Goal: Task Accomplishment & Management: Complete application form

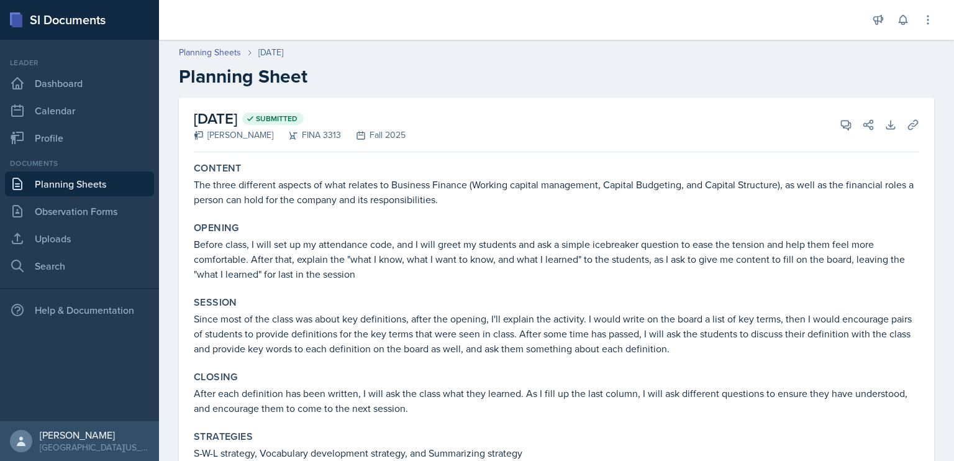
click at [81, 186] on link "Planning Sheets" at bounding box center [79, 184] width 149 height 25
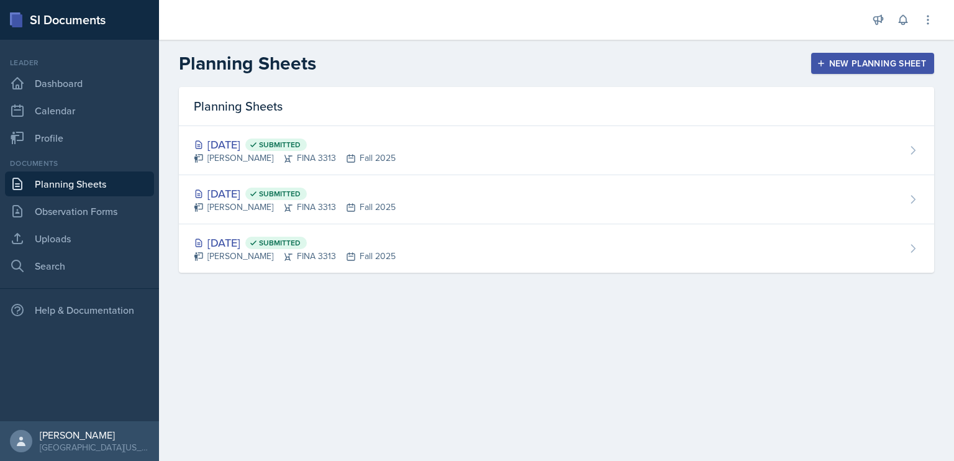
click at [845, 63] on div "New Planning Sheet" at bounding box center [873, 63] width 107 height 10
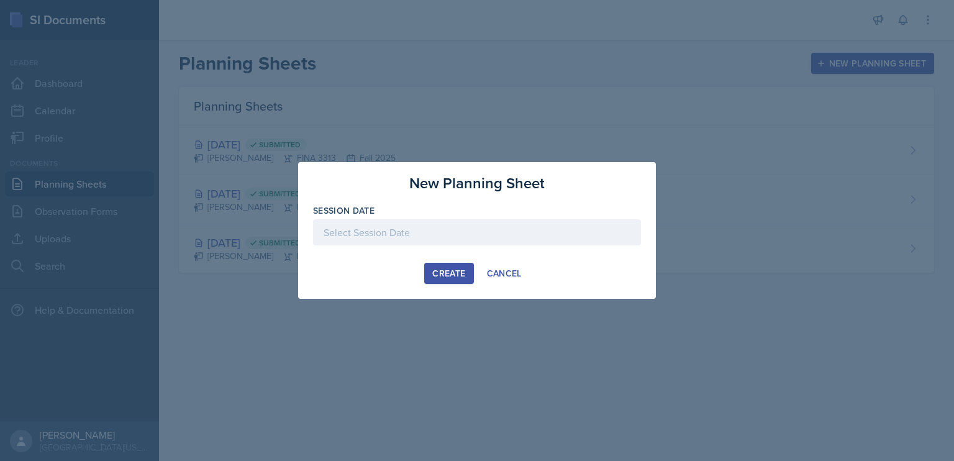
click at [490, 236] on div at bounding box center [477, 232] width 328 height 26
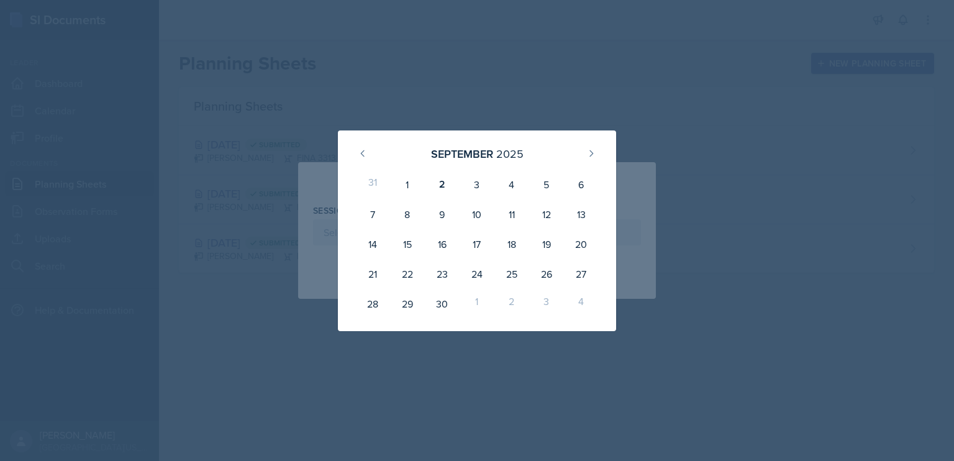
click at [476, 184] on div "3" at bounding box center [477, 185] width 35 height 30
type input "[DATE]"
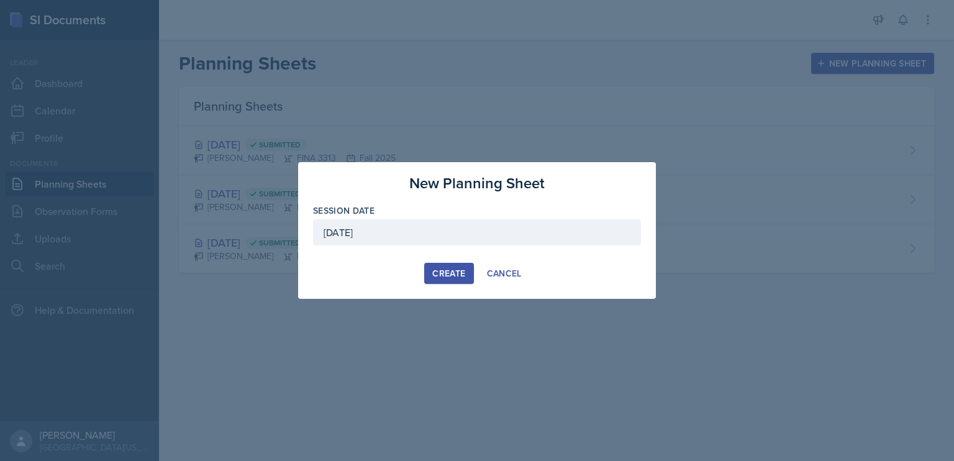
click at [445, 273] on div "Create" at bounding box center [448, 273] width 33 height 10
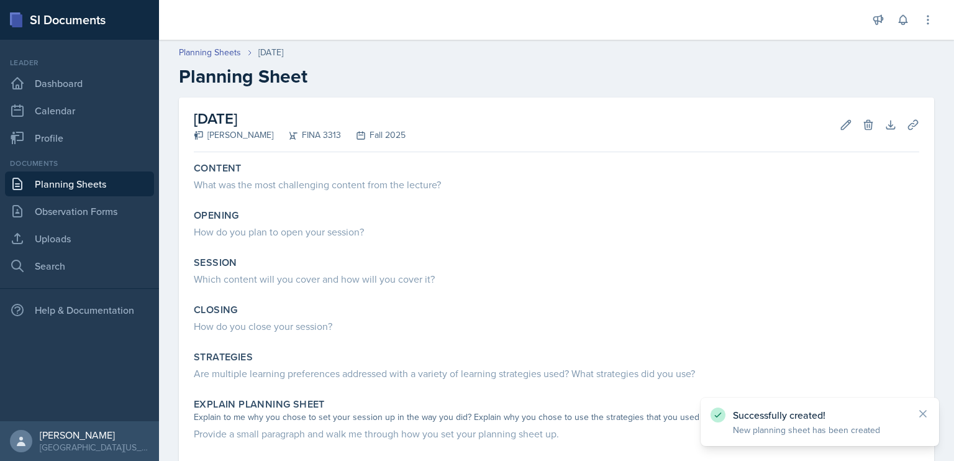
click at [408, 188] on div "What was the most challenging content from the lecture?" at bounding box center [557, 184] width 726 height 15
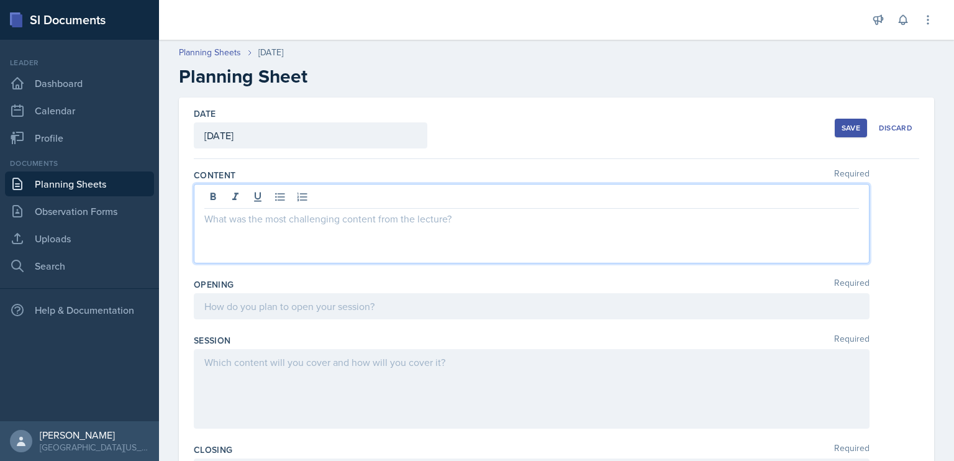
click at [378, 194] on div at bounding box center [532, 224] width 676 height 80
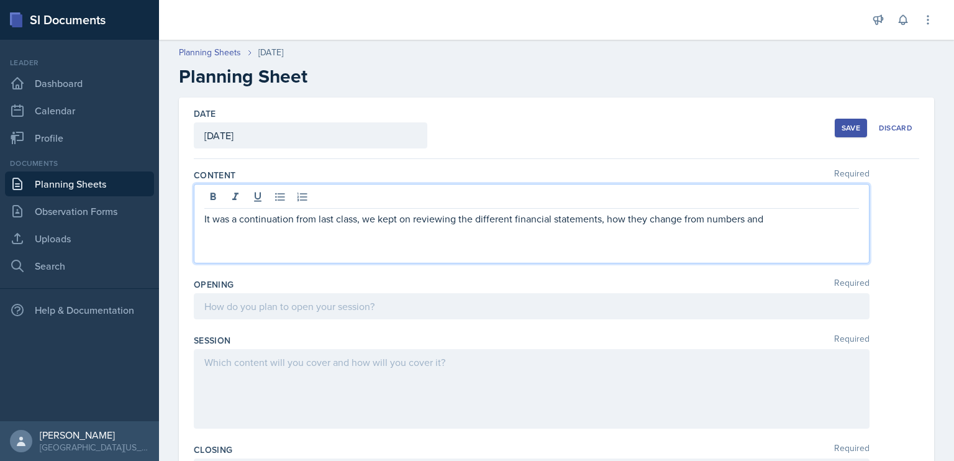
drag, startPoint x: 788, startPoint y: 223, endPoint x: 605, endPoint y: 232, distance: 183.6
click at [605, 232] on div "It was a continuation from last class, we kept on reviewing the different finan…" at bounding box center [532, 224] width 676 height 80
click at [370, 298] on div at bounding box center [532, 306] width 676 height 26
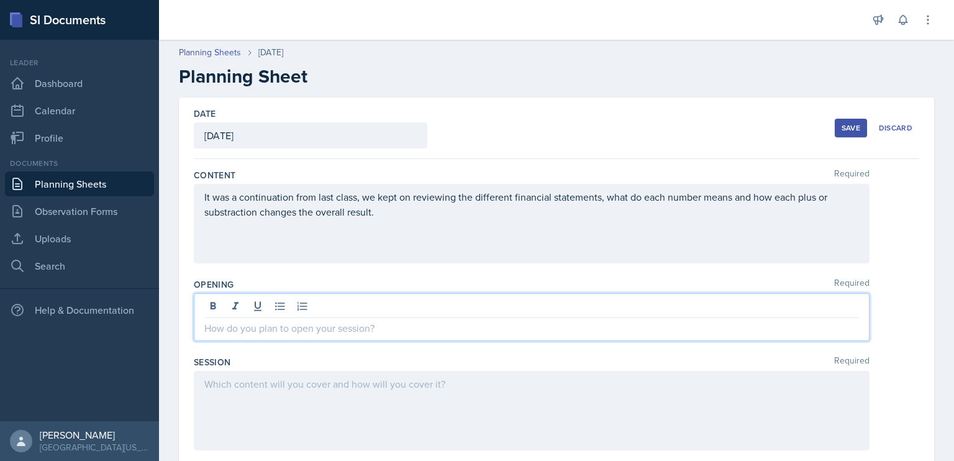
click at [108, 183] on link "Planning Sheets" at bounding box center [79, 184] width 149 height 25
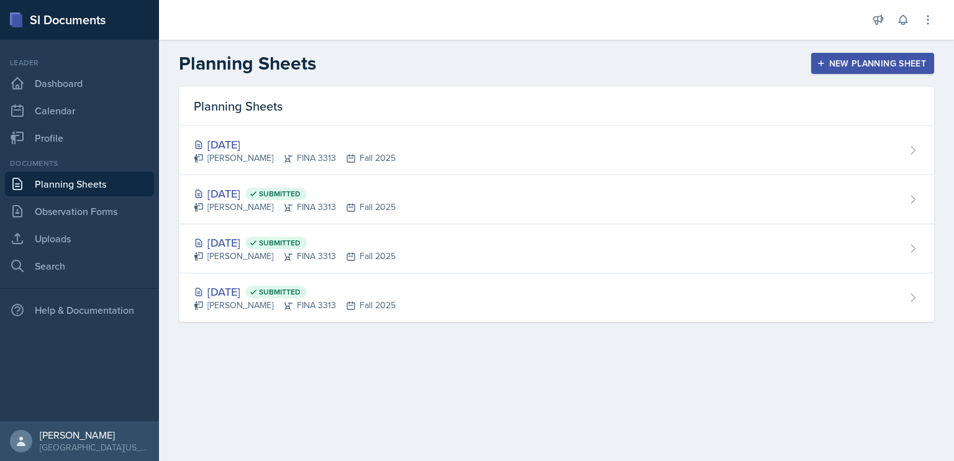
click at [414, 199] on div "[DATE] Submitted [PERSON_NAME] FINA 3313 Fall 2025" at bounding box center [557, 199] width 756 height 49
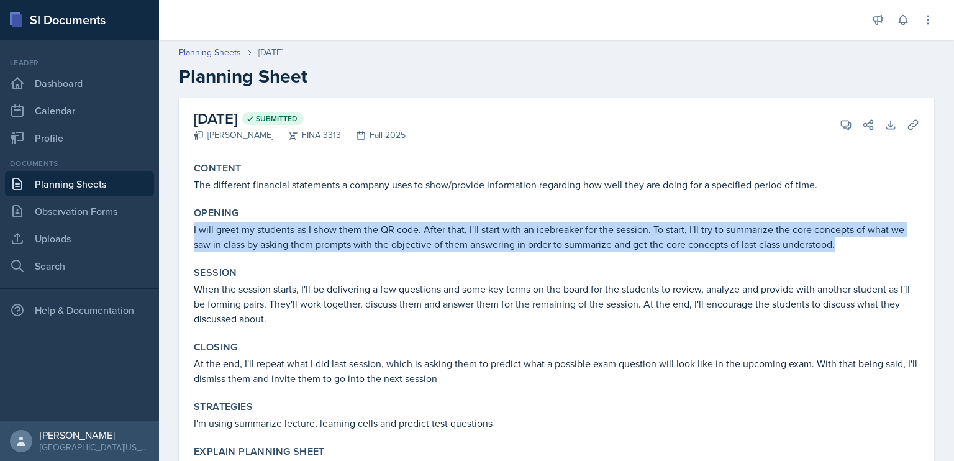
drag, startPoint x: 853, startPoint y: 246, endPoint x: 193, endPoint y: 228, distance: 659.6
click at [193, 228] on div "Opening I will greet my students as I show them the QR code. After that, I'll s…" at bounding box center [557, 229] width 736 height 55
copy p "I will greet my students as I show them the QR code. After that, I'll start wit…"
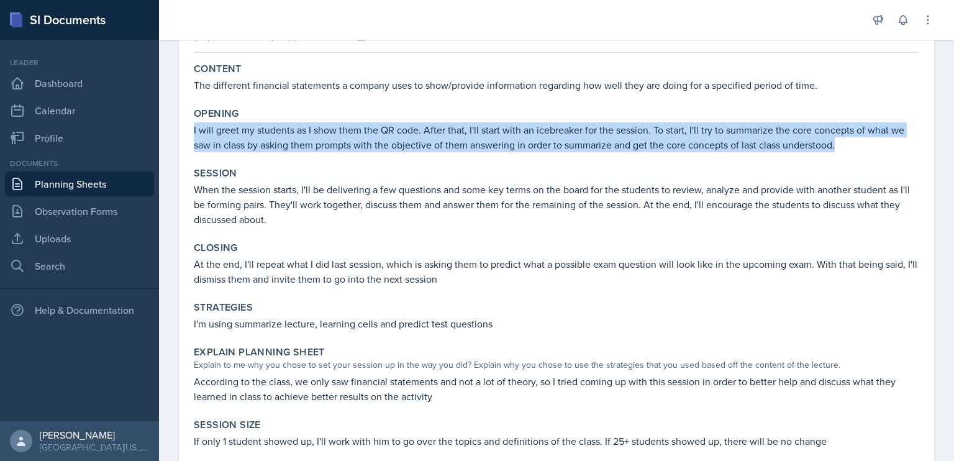
scroll to position [101, 0]
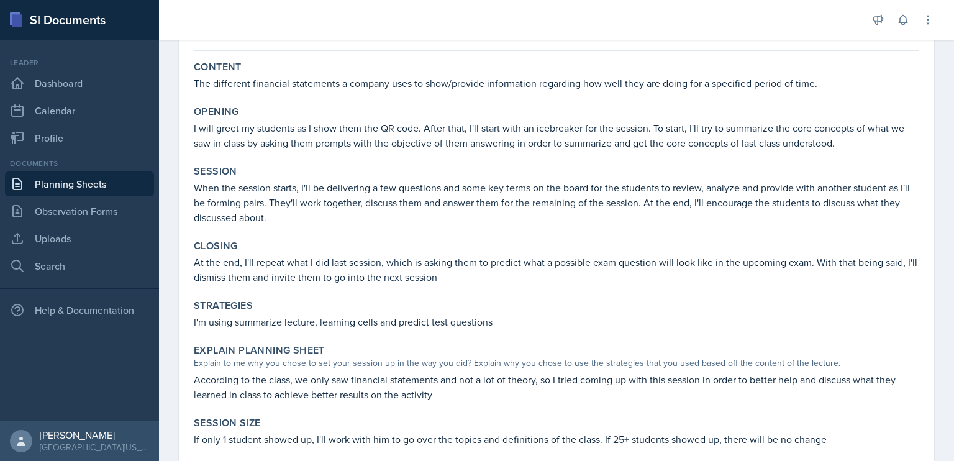
click at [455, 279] on p "At the end, I'll repeat what I did last session, which is asking them to predic…" at bounding box center [557, 270] width 726 height 30
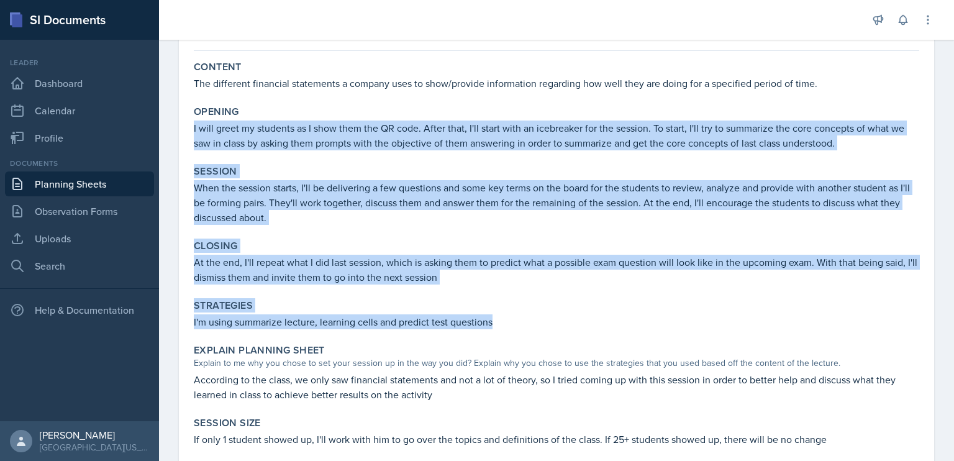
drag, startPoint x: 497, startPoint y: 323, endPoint x: 193, endPoint y: 126, distance: 361.3
click at [194, 126] on div "Content The different financial statements a company uses to show/provide infor…" at bounding box center [557, 342] width 726 height 572
copy div "I will greet my students as I show them the QR code. After that, I'll start wit…"
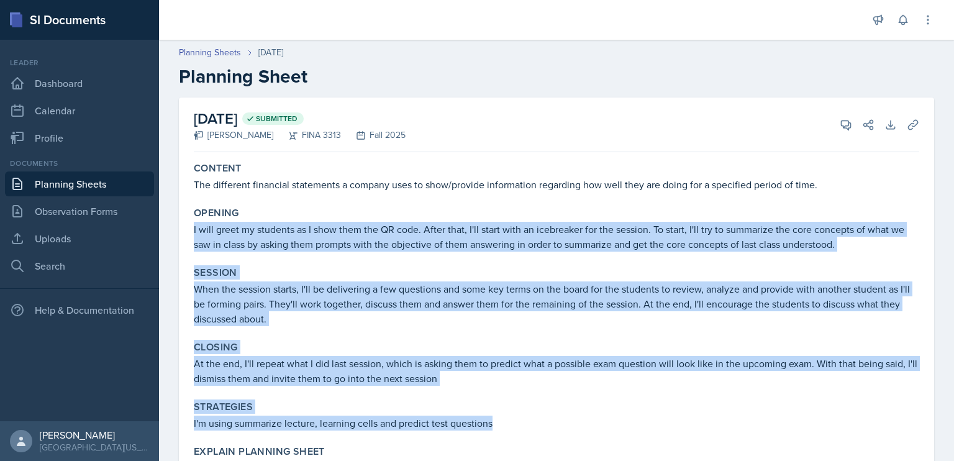
click at [98, 187] on link "Planning Sheets" at bounding box center [79, 184] width 149 height 25
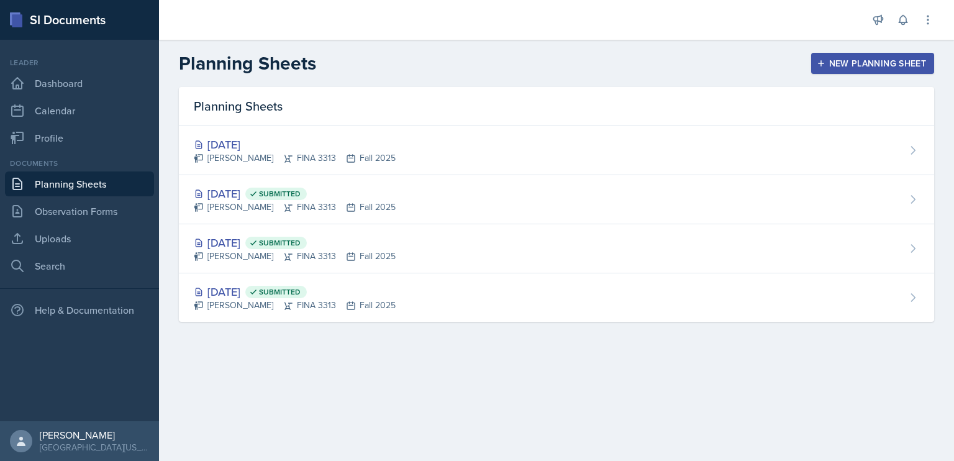
click at [362, 149] on div "[DATE]" at bounding box center [295, 144] width 202 height 17
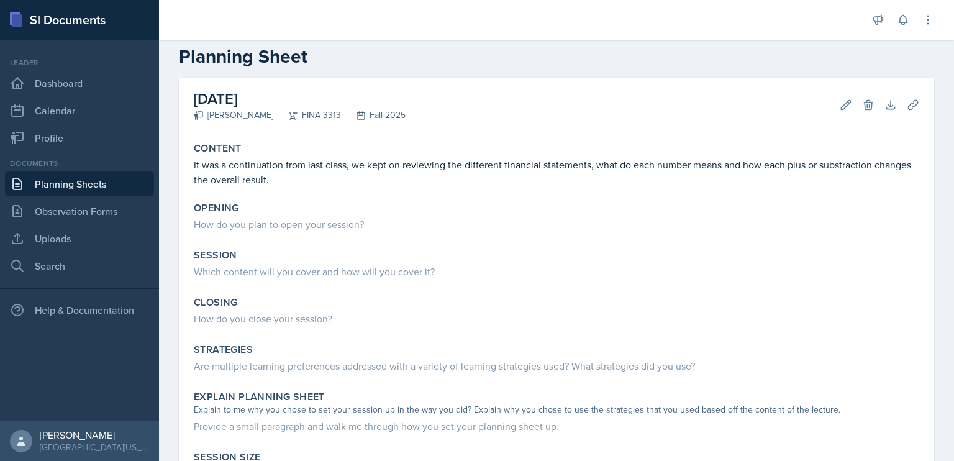
scroll to position [27, 0]
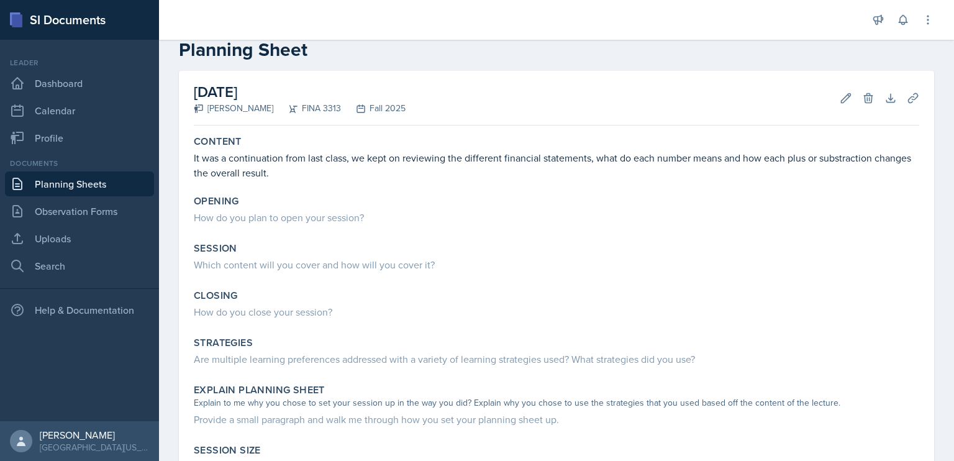
click at [370, 216] on div "How do you plan to open your session?" at bounding box center [557, 217] width 726 height 15
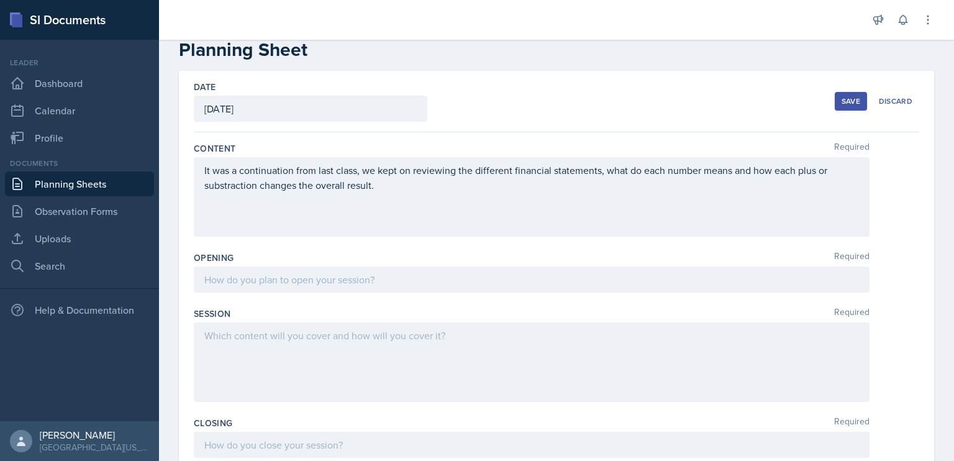
click at [340, 291] on div at bounding box center [532, 280] width 676 height 26
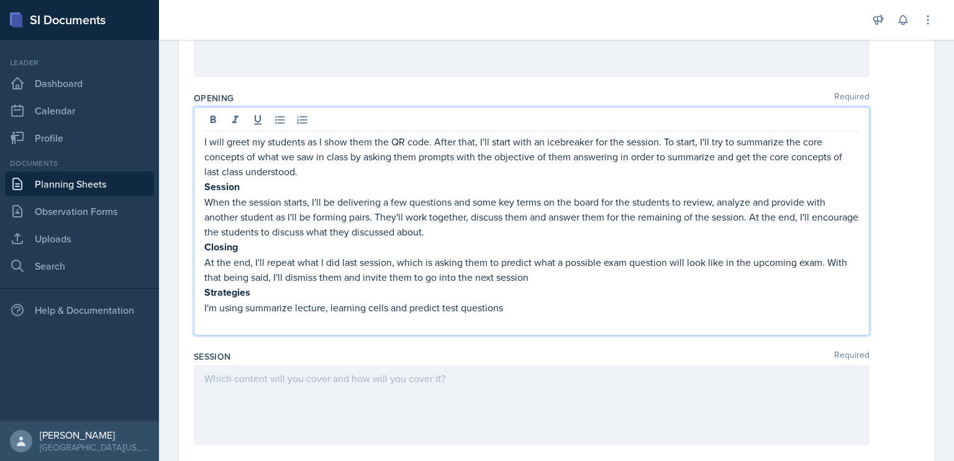
scroll to position [210, 0]
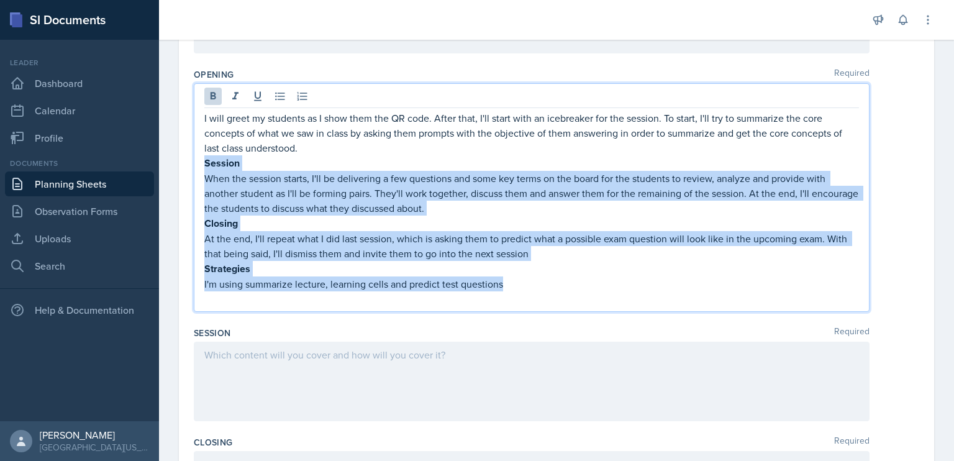
drag, startPoint x: 508, startPoint y: 280, endPoint x: 204, endPoint y: 162, distance: 325.4
click at [204, 162] on div "I will greet my students as I show them the QR code. After that, I'll start wit…" at bounding box center [531, 209] width 655 height 196
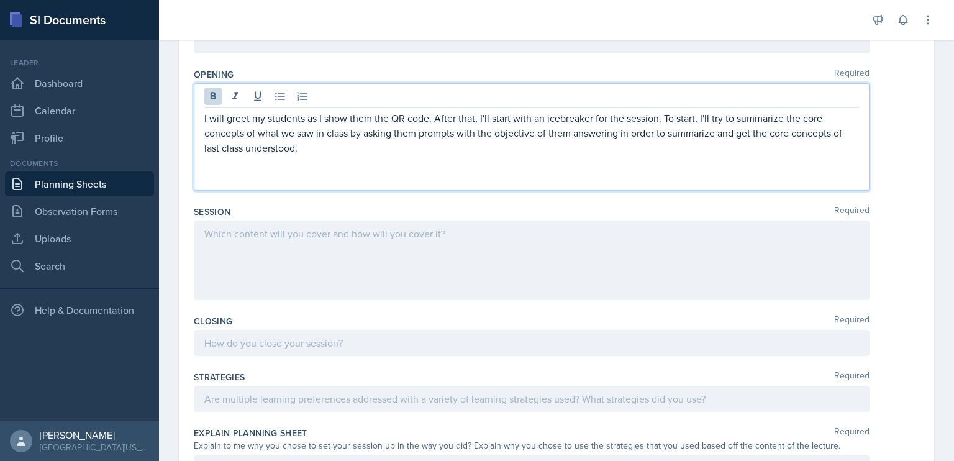
scroll to position [0, 0]
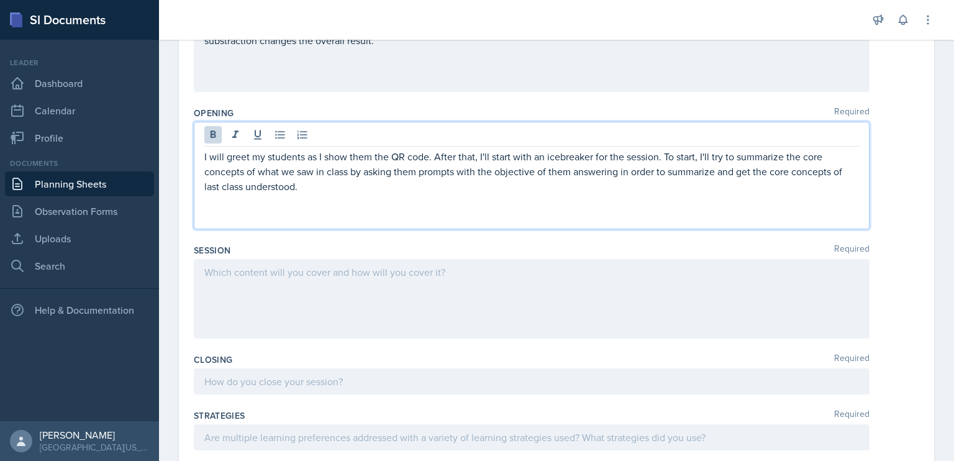
click at [316, 265] on p at bounding box center [531, 272] width 655 height 15
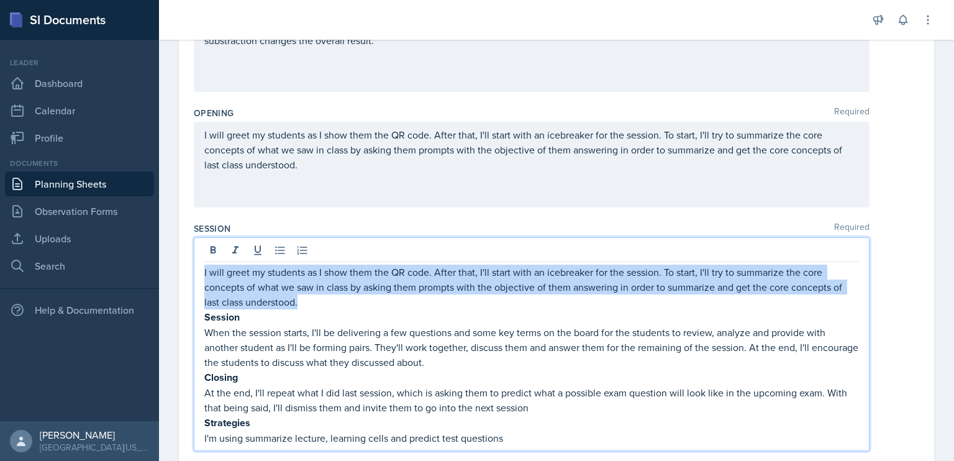
drag, startPoint x: 326, startPoint y: 300, endPoint x: 202, endPoint y: 262, distance: 129.2
click at [202, 262] on div "I will greet my students as I show them the QR code. After that, I'll start wit…" at bounding box center [532, 344] width 676 height 214
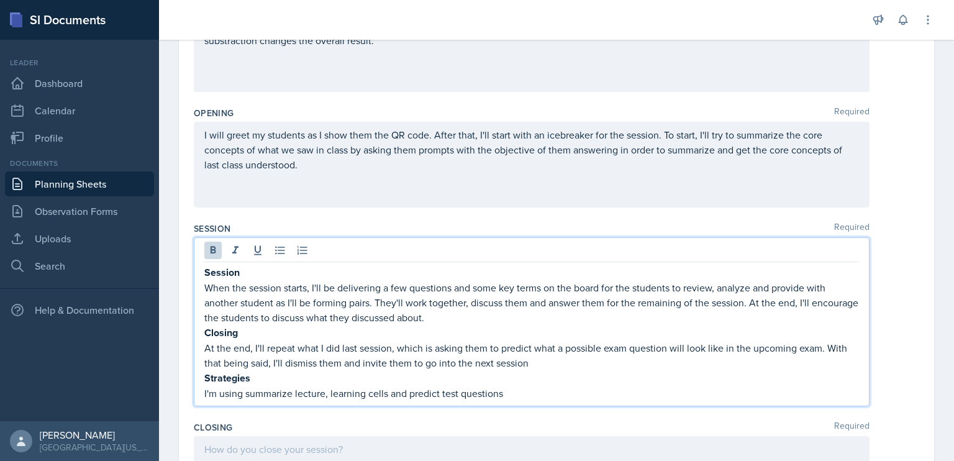
click at [255, 271] on p "Session" at bounding box center [531, 273] width 655 height 16
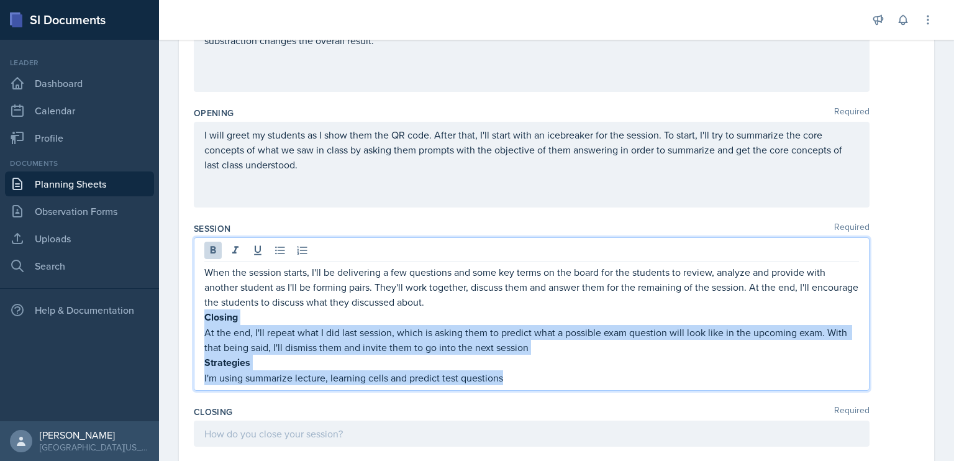
drag, startPoint x: 515, startPoint y: 378, endPoint x: 204, endPoint y: 314, distance: 317.2
click at [204, 314] on div "When the session starts, I'll be delivering a few questions and some key terms …" at bounding box center [531, 325] width 655 height 121
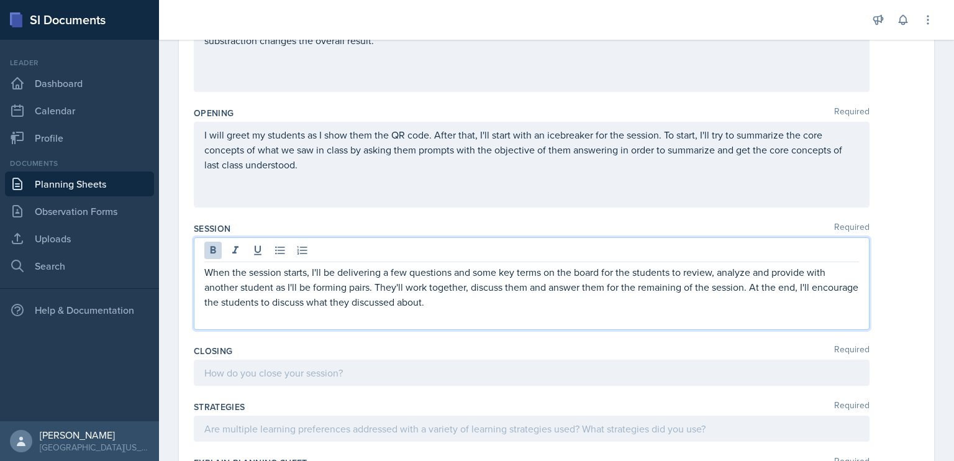
click at [273, 363] on div at bounding box center [532, 373] width 676 height 26
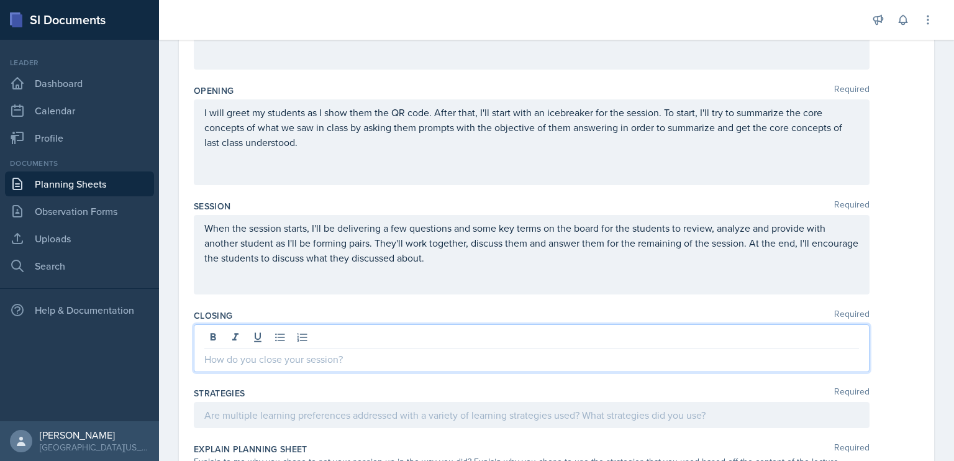
scroll to position [265, 0]
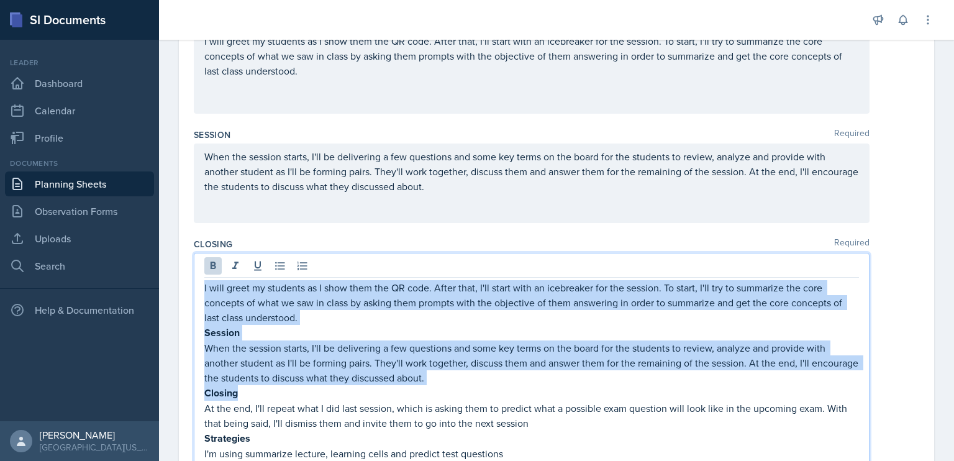
drag, startPoint x: 279, startPoint y: 388, endPoint x: 205, endPoint y: 282, distance: 128.9
click at [205, 282] on div "I will greet my students as I show them the QR code. After that, I'll start wit…" at bounding box center [531, 378] width 655 height 196
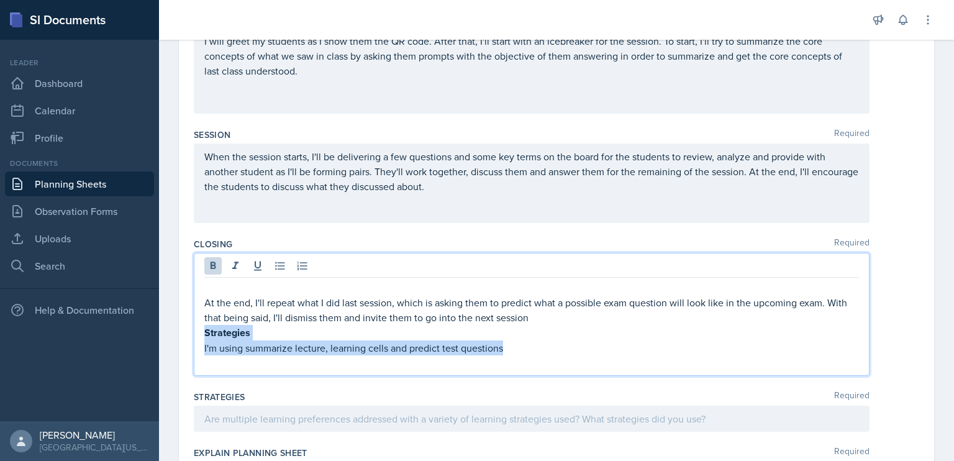
drag, startPoint x: 519, startPoint y: 343, endPoint x: 204, endPoint y: 332, distance: 315.2
click at [204, 332] on div "At the end, I'll repeat what I did last session, which is asking them to predic…" at bounding box center [532, 314] width 676 height 123
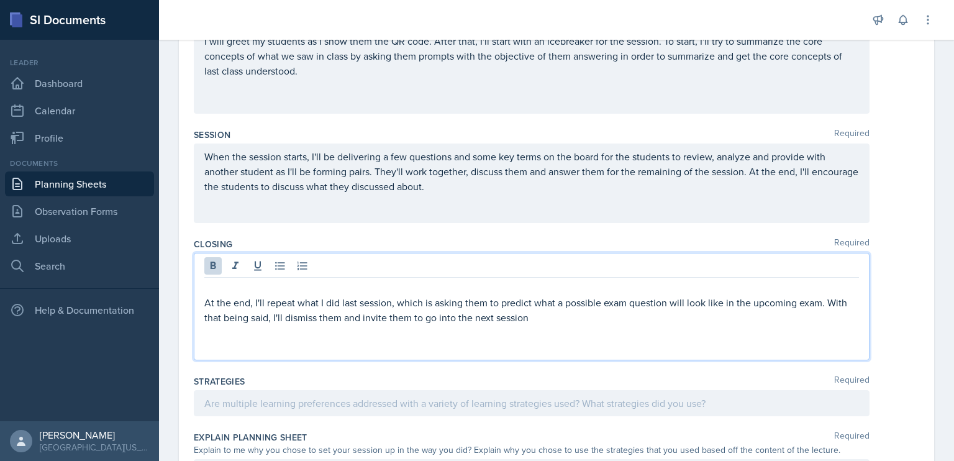
click at [265, 400] on div at bounding box center [532, 403] width 676 height 26
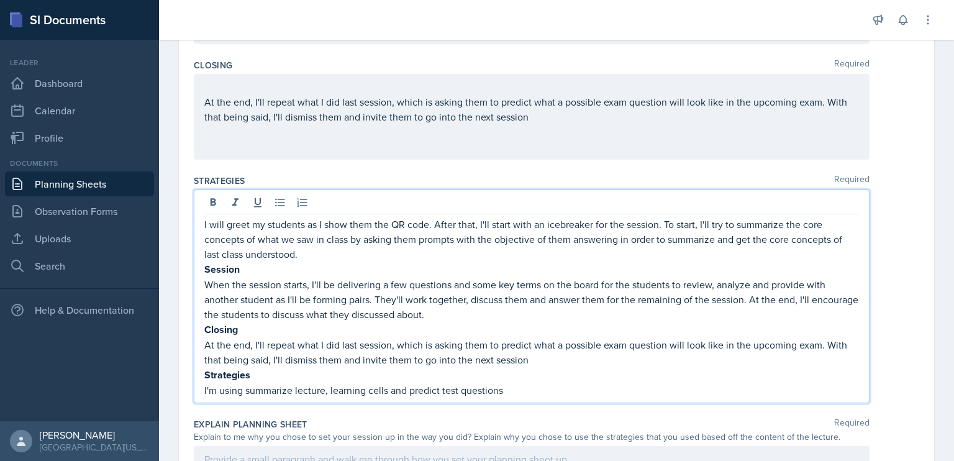
scroll to position [447, 0]
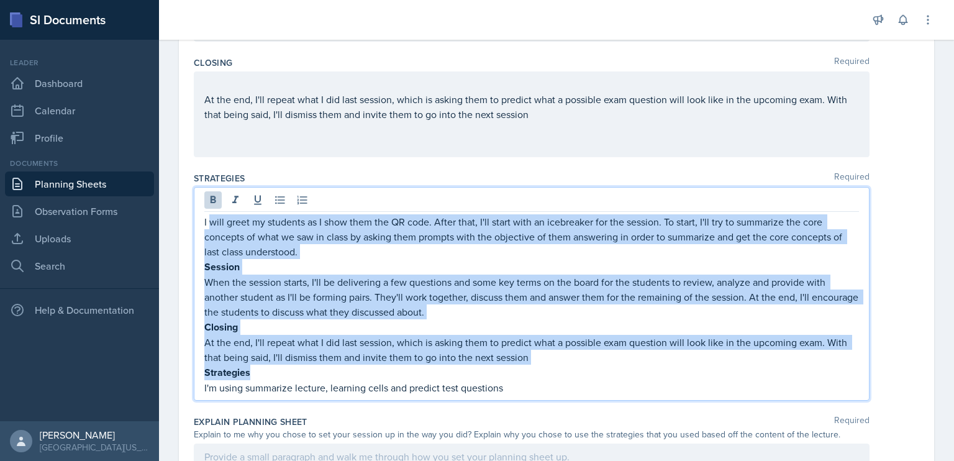
drag, startPoint x: 267, startPoint y: 375, endPoint x: 210, endPoint y: 204, distance: 180.0
click at [210, 204] on div "I will greet my students as I show them the QR code. After that, I'll start wit…" at bounding box center [532, 294] width 676 height 214
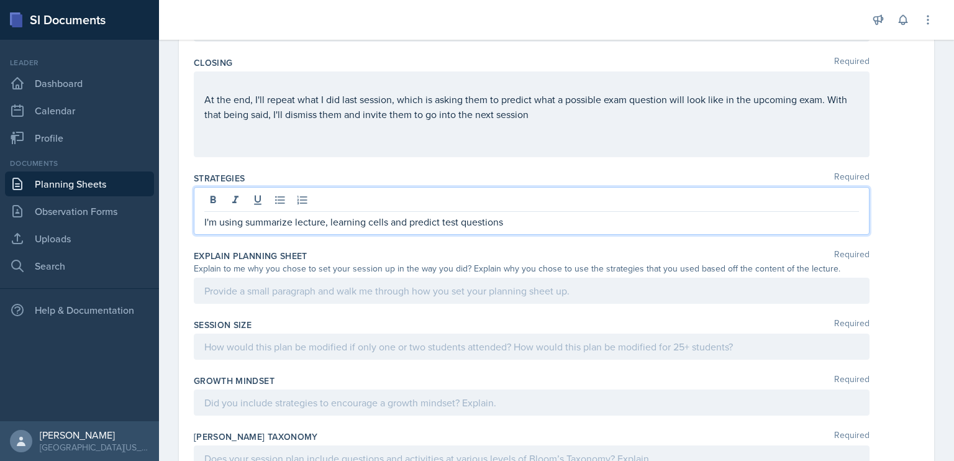
click at [351, 161] on div "Closing Required At the end, I'll repeat what I did last session, which is aski…" at bounding box center [557, 110] width 726 height 116
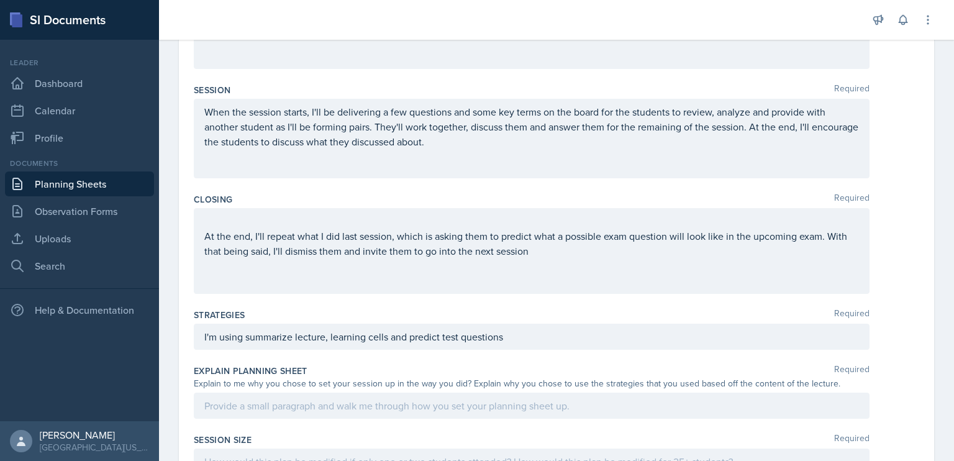
scroll to position [309, 0]
click at [206, 234] on p "At the end, I'll repeat what I did last session, which is asking them to predic…" at bounding box center [531, 244] width 655 height 30
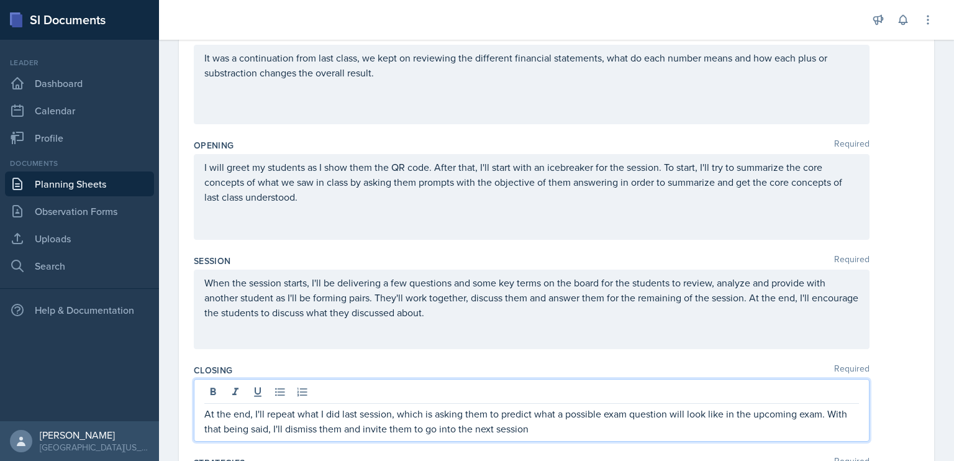
click at [358, 215] on p at bounding box center [531, 211] width 655 height 15
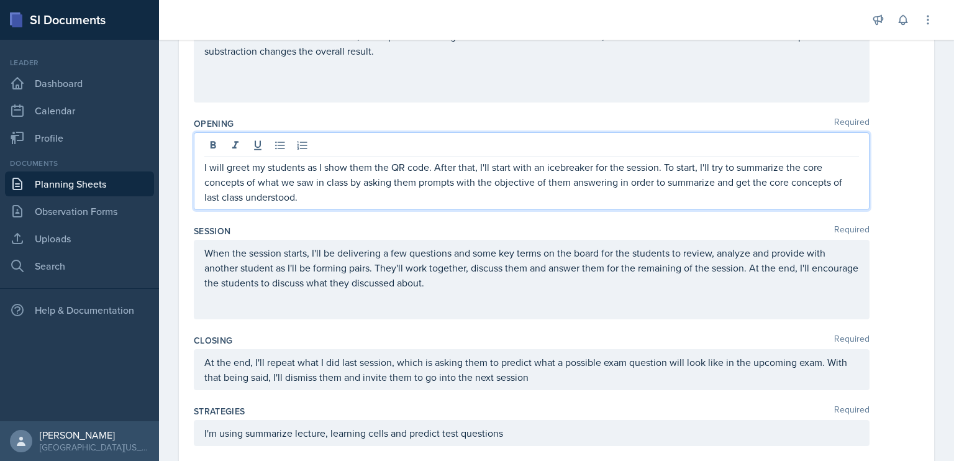
click at [526, 285] on p "When the session starts, I'll be delivering a few questions and some key terms …" at bounding box center [531, 267] width 655 height 45
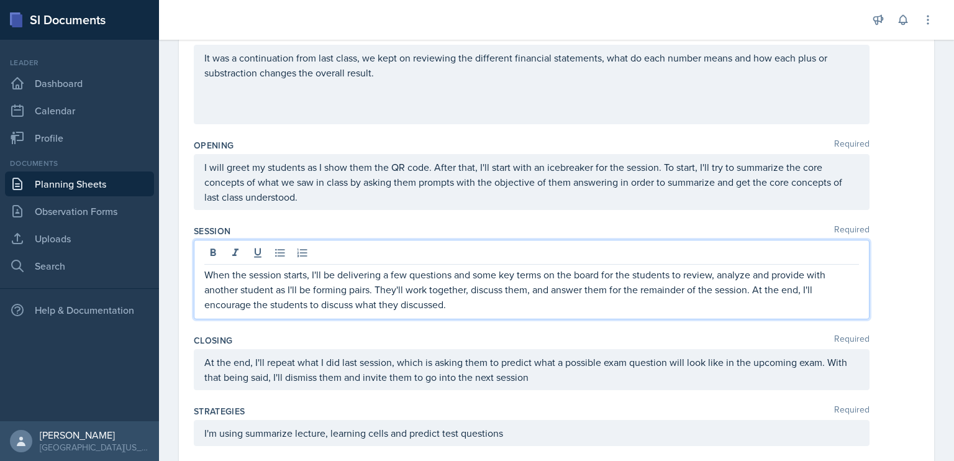
scroll to position [0, 0]
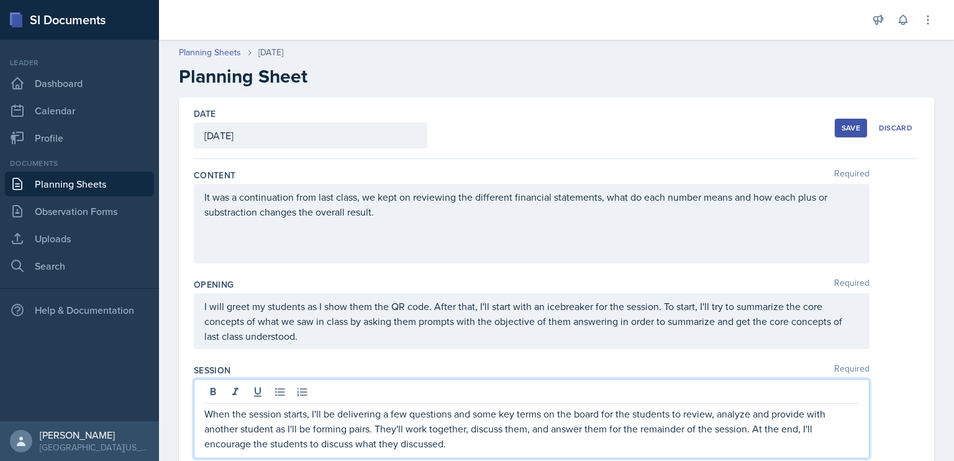
click at [58, 184] on link "Planning Sheets" at bounding box center [79, 184] width 149 height 25
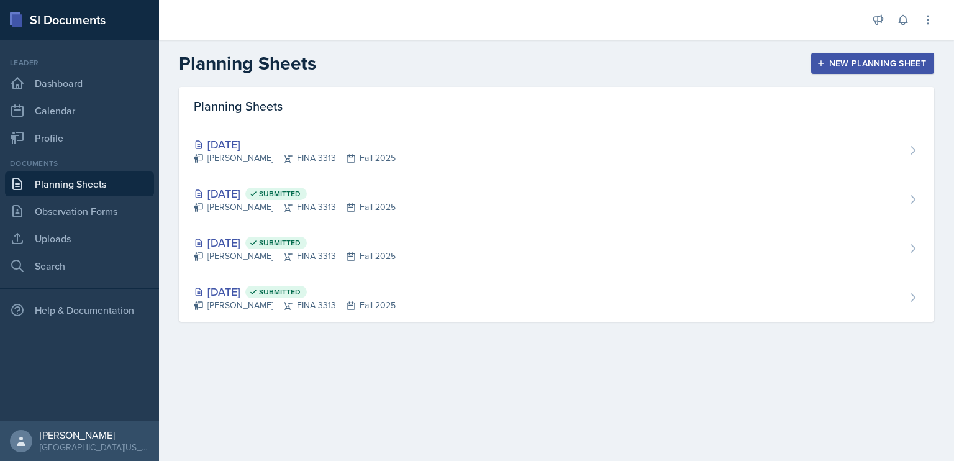
click at [395, 188] on div "[DATE] Submitted [PERSON_NAME] FINA 3313 Fall 2025" at bounding box center [557, 199] width 756 height 49
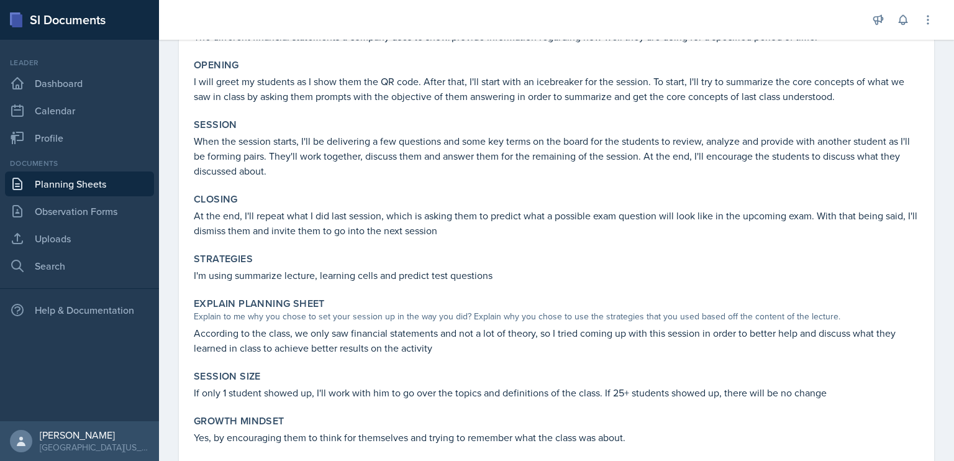
scroll to position [149, 0]
click at [85, 185] on link "Planning Sheets" at bounding box center [79, 184] width 149 height 25
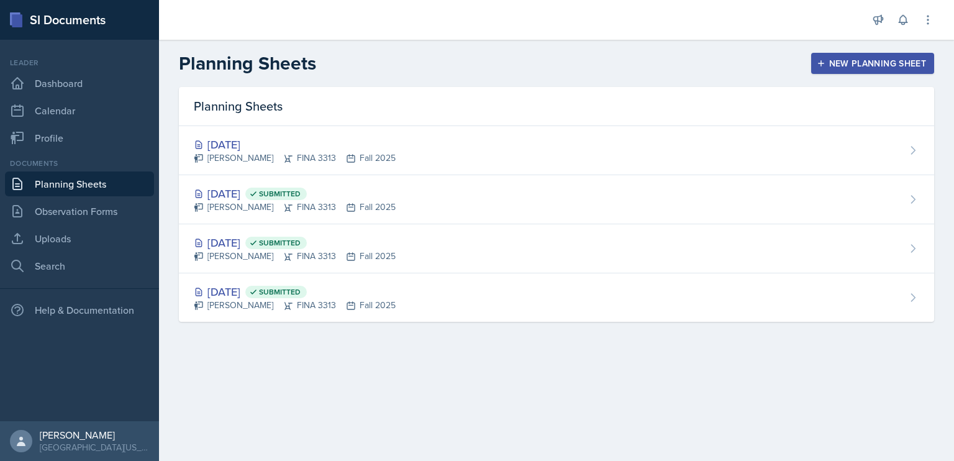
click at [366, 152] on div "[PERSON_NAME] FINA 3313 Fall 2025" at bounding box center [295, 158] width 202 height 13
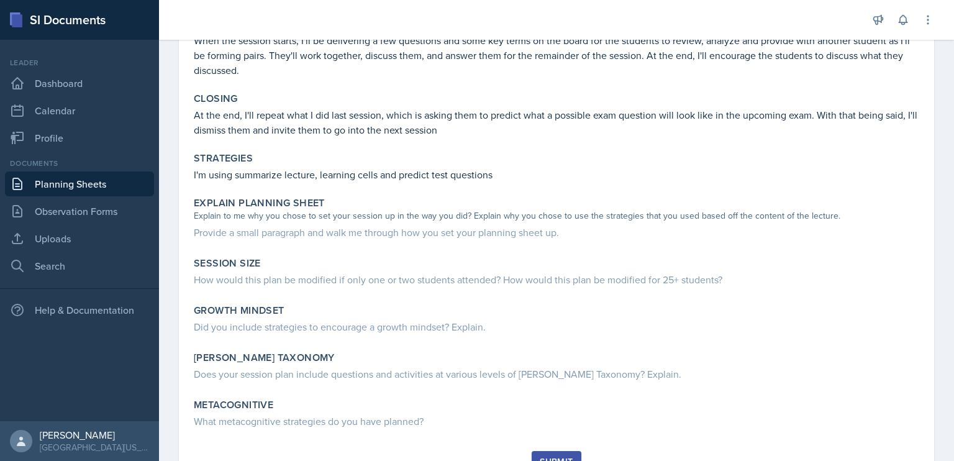
scroll to position [265, 0]
click at [458, 232] on div "Provide a small paragraph and walk me through how you set your planning sheet u…" at bounding box center [557, 231] width 726 height 15
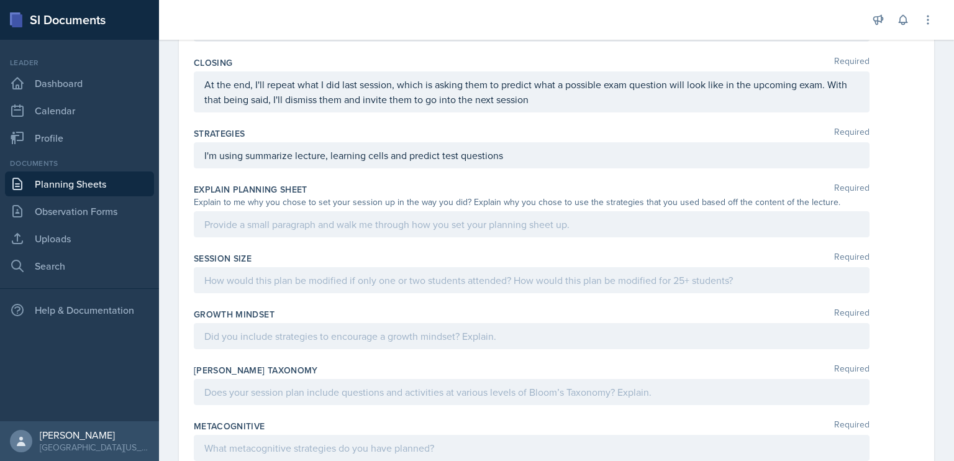
click at [416, 231] on div at bounding box center [532, 224] width 676 height 26
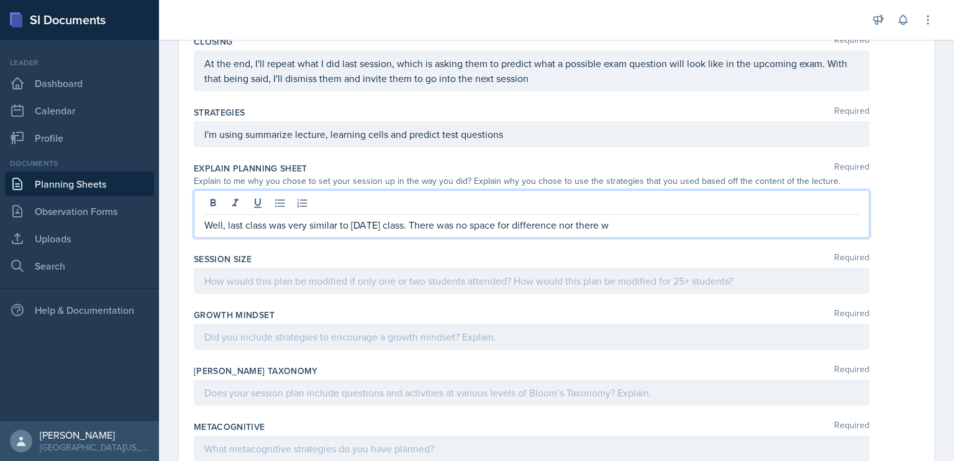
click at [634, 221] on p "Well, last class was very similar to [DATE] class. There was no space for diffe…" at bounding box center [531, 224] width 655 height 15
click at [684, 217] on p "Well, last class was very similar to [DATE] class. There was no space for diffe…" at bounding box center [531, 224] width 655 height 15
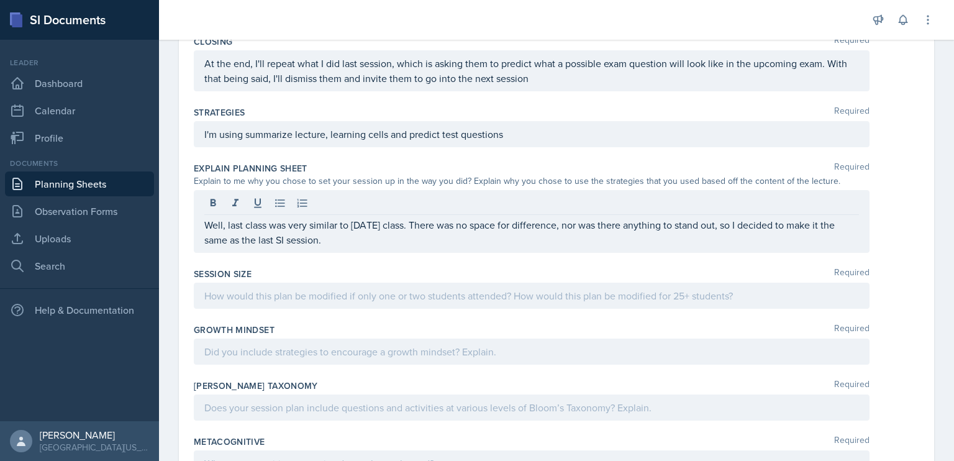
click at [263, 285] on div at bounding box center [532, 296] width 676 height 26
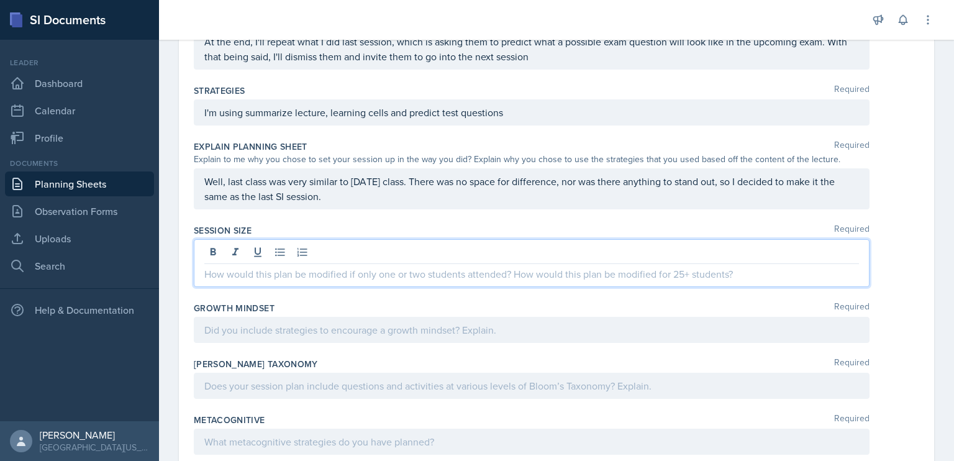
scroll to position [0, 0]
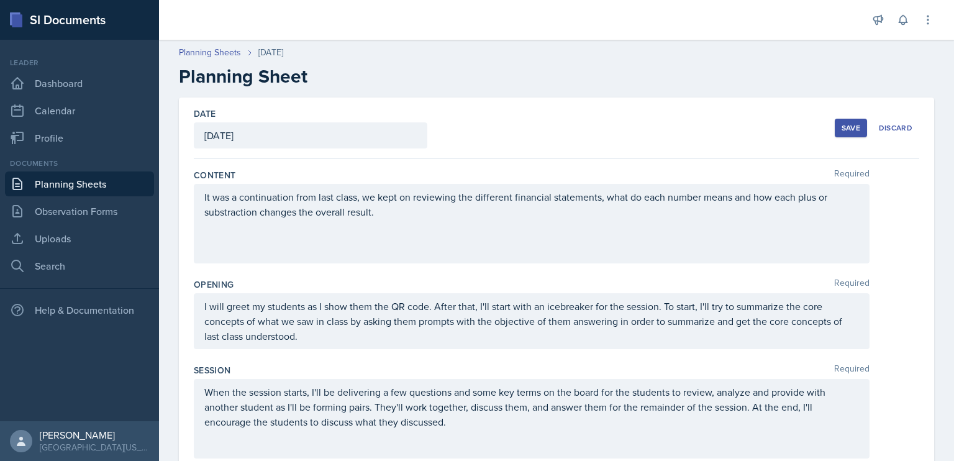
click at [71, 185] on link "Planning Sheets" at bounding box center [79, 184] width 149 height 25
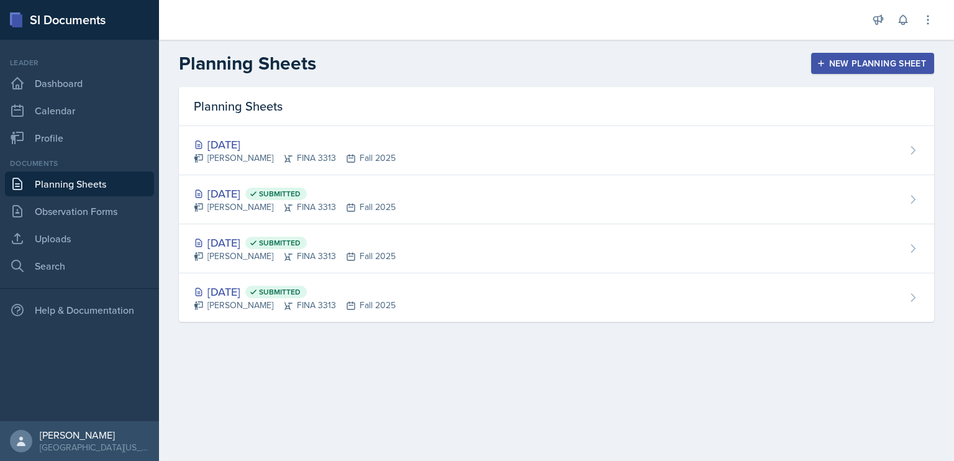
click at [401, 209] on div "[DATE] Submitted [PERSON_NAME] FINA 3313 Fall 2025" at bounding box center [557, 199] width 756 height 49
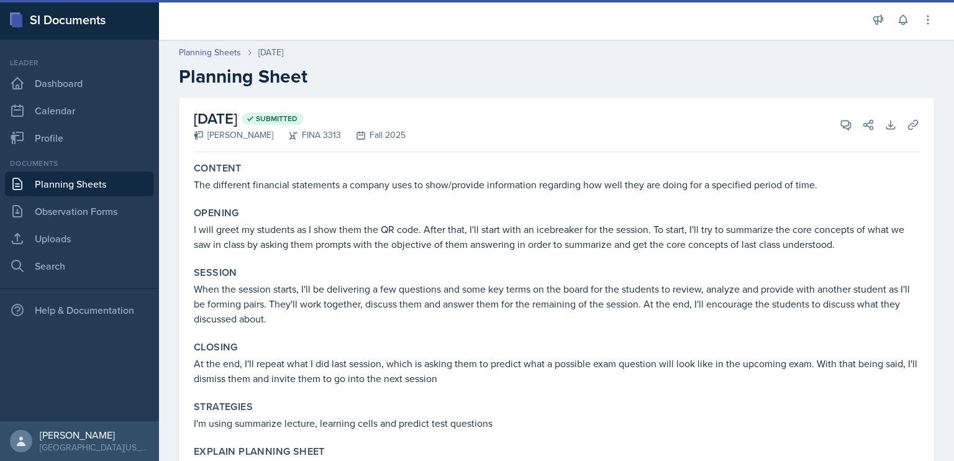
scroll to position [298, 0]
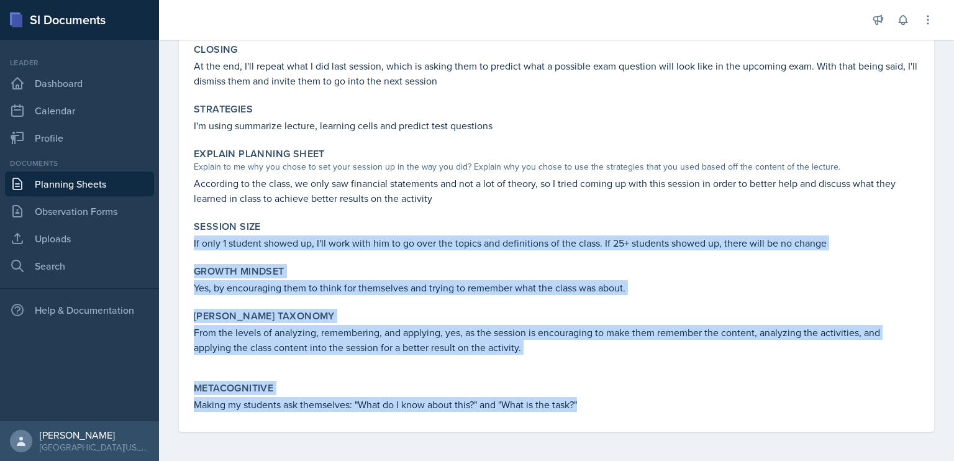
drag, startPoint x: 591, startPoint y: 404, endPoint x: 193, endPoint y: 240, distance: 430.5
click at [194, 240] on div "Content The different financial statements a company uses to show/provide infor…" at bounding box center [557, 146] width 726 height 572
copy div "If only 1 student showed up, I'll work with him to go over the topics and defin…"
click at [89, 190] on link "Planning Sheets" at bounding box center [79, 184] width 149 height 25
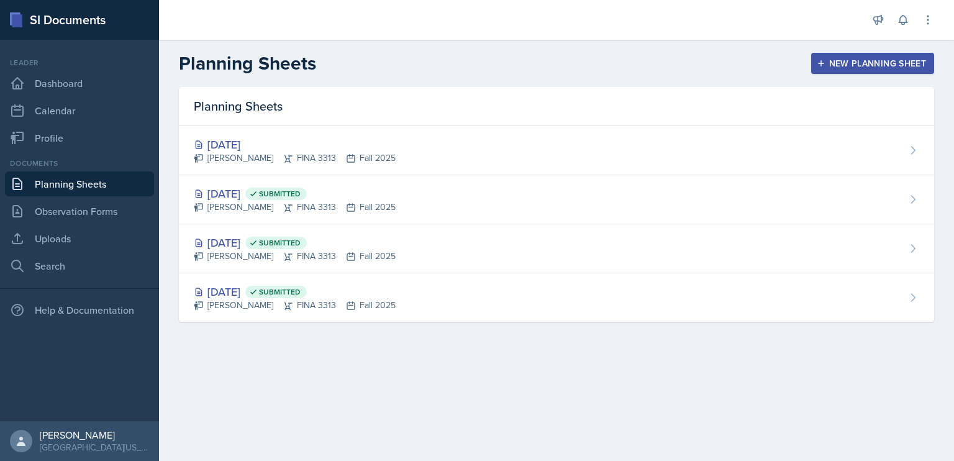
click at [341, 153] on div "[PERSON_NAME] FINA 3313 Fall 2025" at bounding box center [295, 158] width 202 height 13
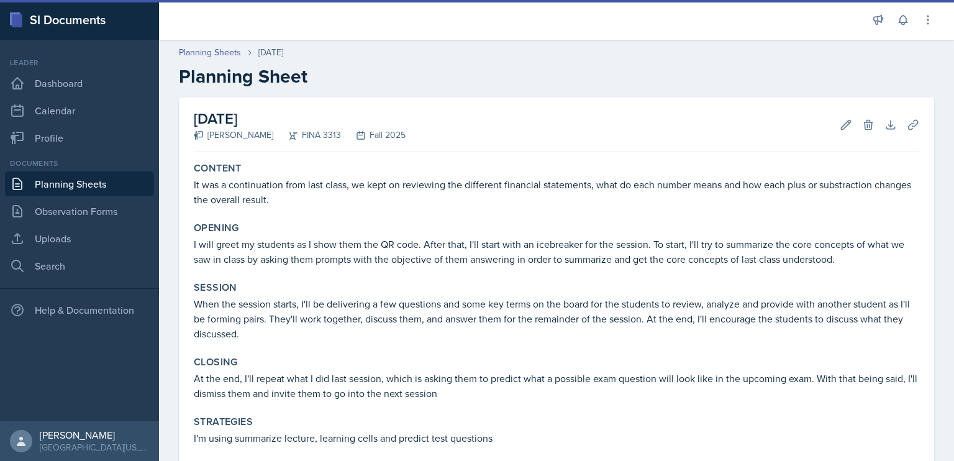
scroll to position [331, 0]
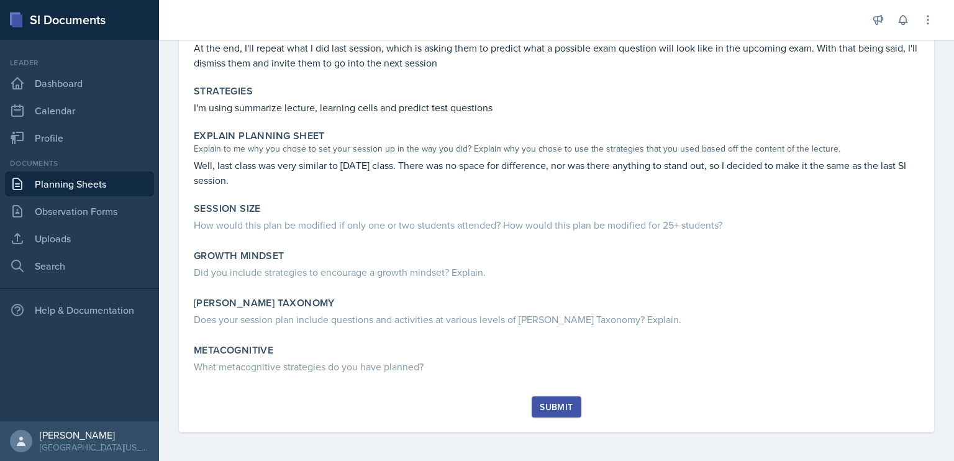
click at [417, 216] on div "How would this plan be modified if only one or two students attended? How would…" at bounding box center [557, 223] width 726 height 17
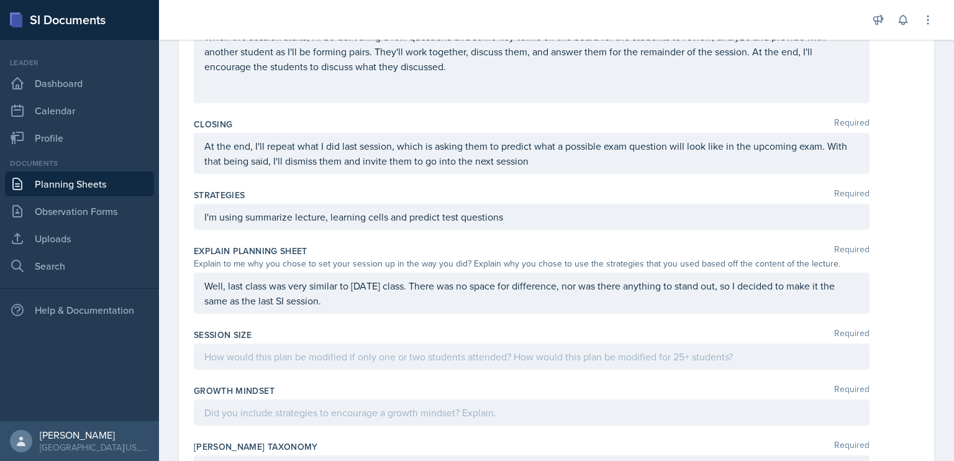
scroll to position [479, 0]
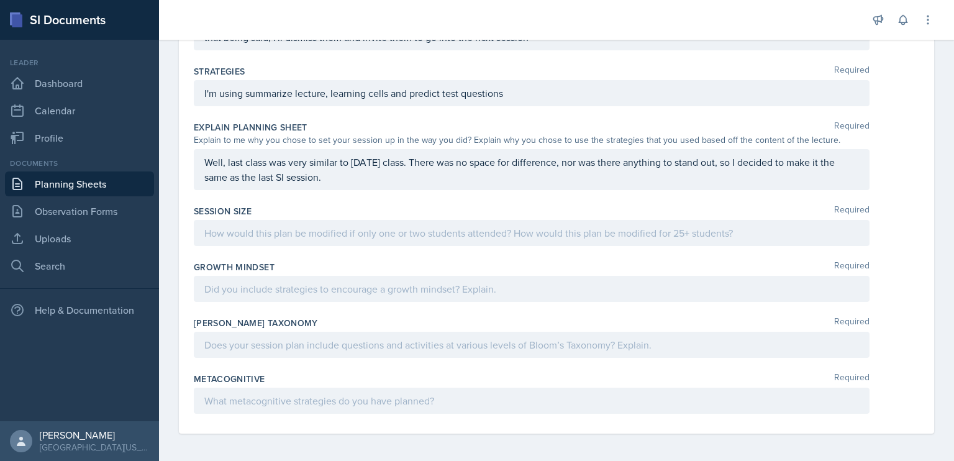
click at [358, 252] on div "Session Size Required" at bounding box center [557, 228] width 726 height 56
click at [352, 223] on div at bounding box center [532, 233] width 676 height 26
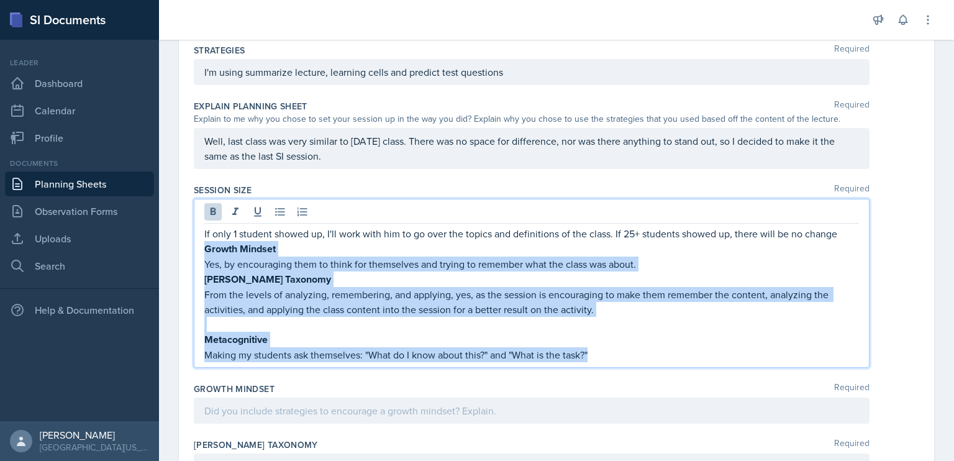
drag, startPoint x: 602, startPoint y: 347, endPoint x: 205, endPoint y: 247, distance: 408.9
click at [205, 247] on div "If only 1 student showed up, I'll work with him to go over the topics and defin…" at bounding box center [531, 294] width 655 height 136
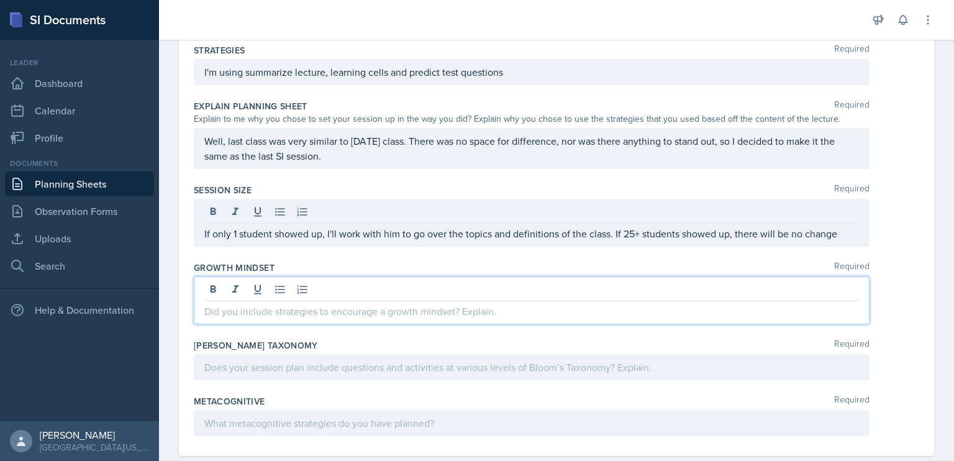
click at [239, 290] on div at bounding box center [532, 301] width 676 height 48
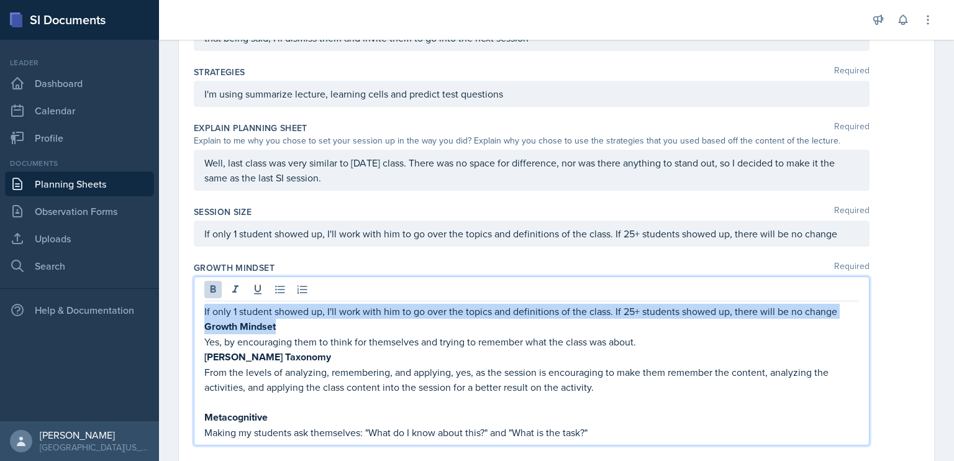
drag, startPoint x: 204, startPoint y: 307, endPoint x: 289, endPoint y: 325, distance: 86.4
click at [289, 325] on div "If only 1 student showed up, I'll work with him to go over the topics and defin…" at bounding box center [531, 372] width 655 height 136
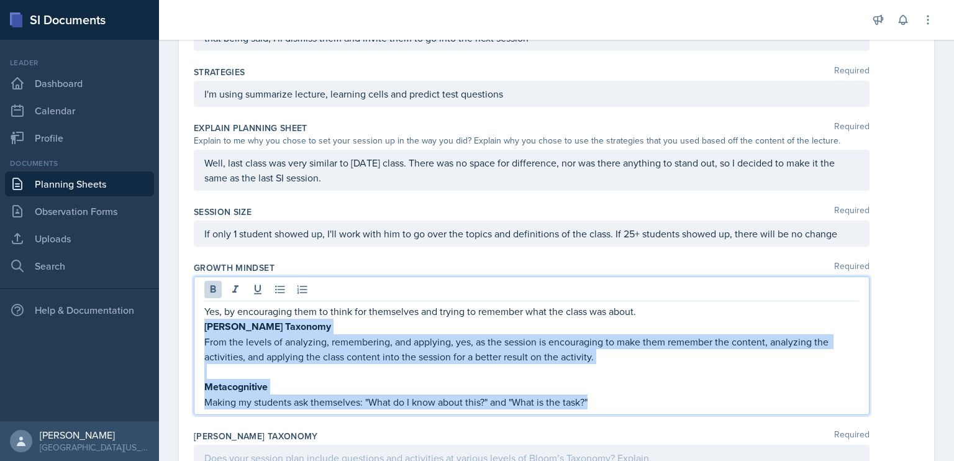
drag, startPoint x: 205, startPoint y: 324, endPoint x: 635, endPoint y: 398, distance: 436.2
click at [635, 398] on div "Yes, by encouraging them to think for themselves and trying to remember what th…" at bounding box center [531, 357] width 655 height 106
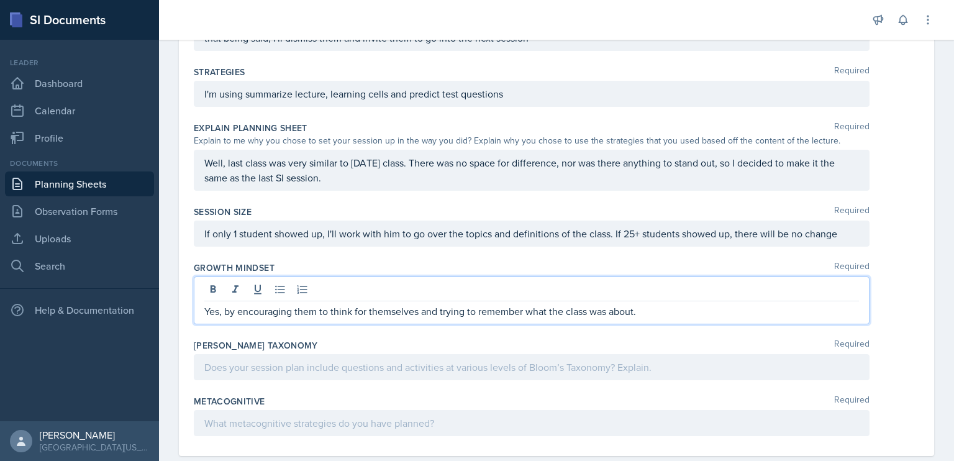
click at [348, 310] on p "Yes, by encouraging them to think for themselves and trying to remember what th…" at bounding box center [531, 311] width 655 height 15
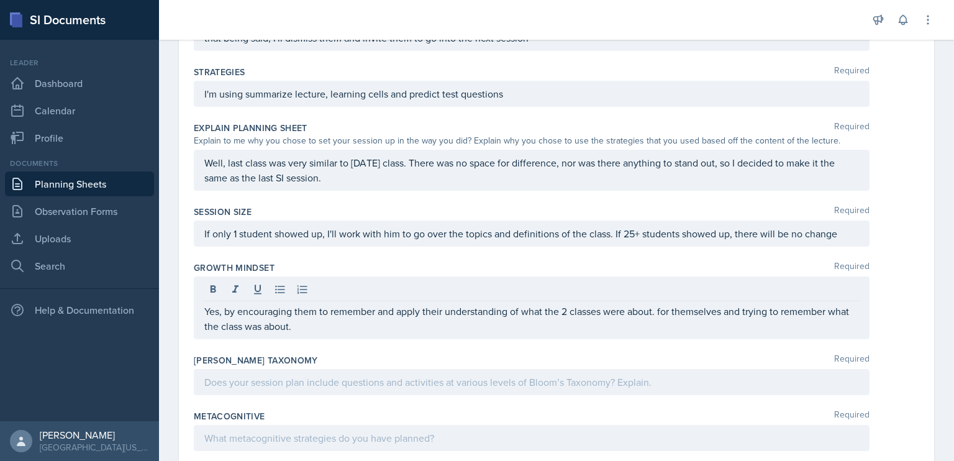
drag, startPoint x: 497, startPoint y: 335, endPoint x: 664, endPoint y: 306, distance: 169.1
click at [664, 306] on div "Yes, by encouraging them to remember and apply their understanding of what the …" at bounding box center [532, 308] width 676 height 63
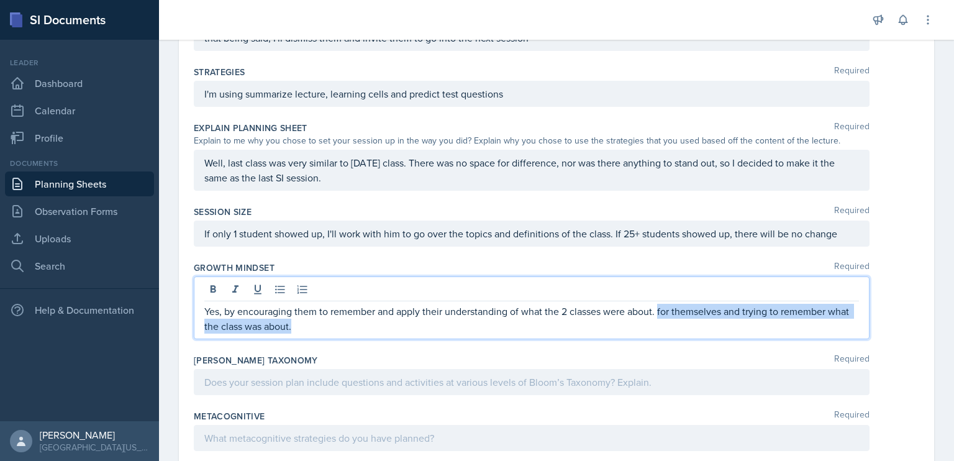
drag, startPoint x: 661, startPoint y: 308, endPoint x: 680, endPoint y: 329, distance: 28.6
click at [680, 329] on p "Yes, by encouraging them to remember and apply their understanding of what the …" at bounding box center [531, 319] width 655 height 30
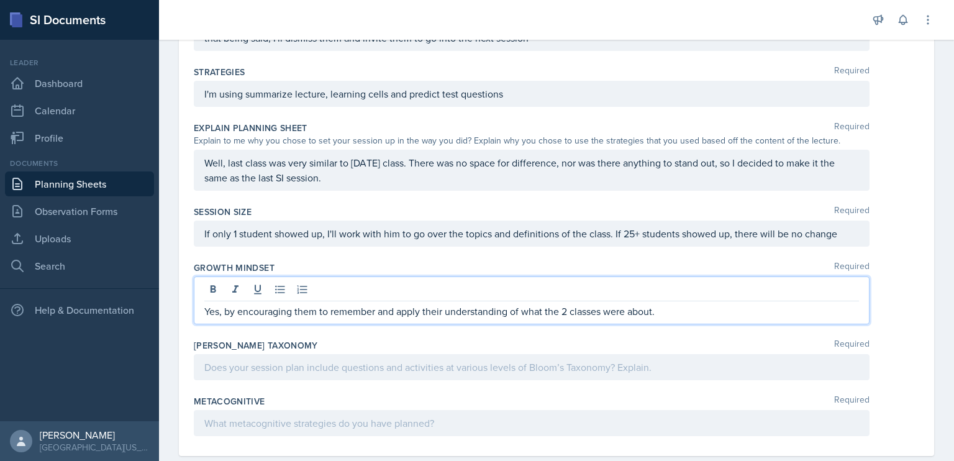
click at [579, 362] on div at bounding box center [532, 367] width 676 height 26
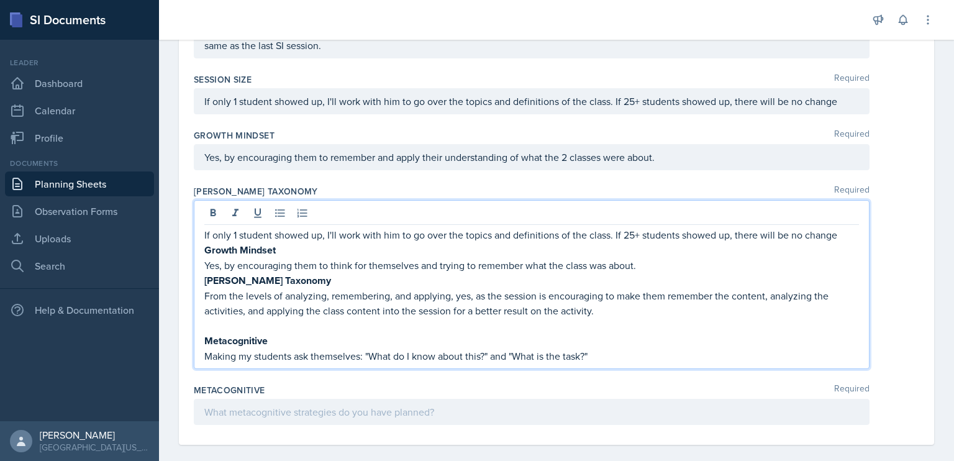
scroll to position [613, 0]
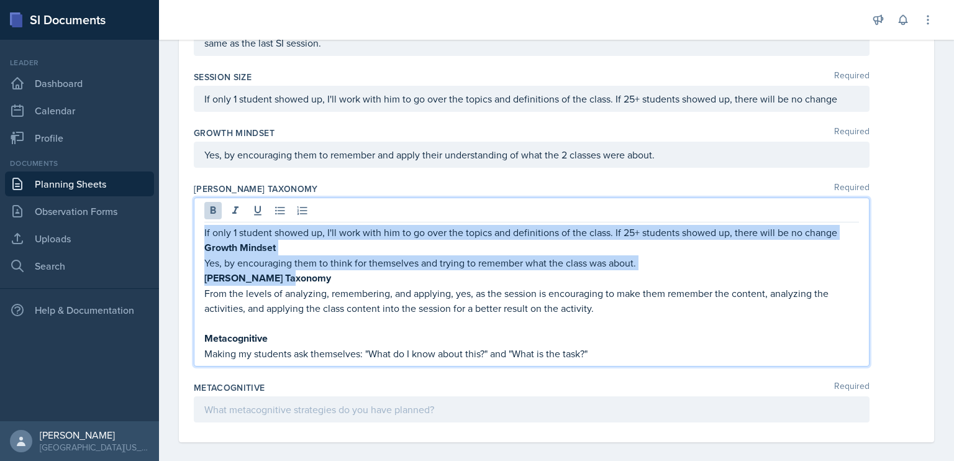
drag, startPoint x: 308, startPoint y: 273, endPoint x: 199, endPoint y: 227, distance: 118.6
click at [199, 227] on div "If only 1 student showed up, I'll work with him to go over the topics and defin…" at bounding box center [532, 282] width 676 height 169
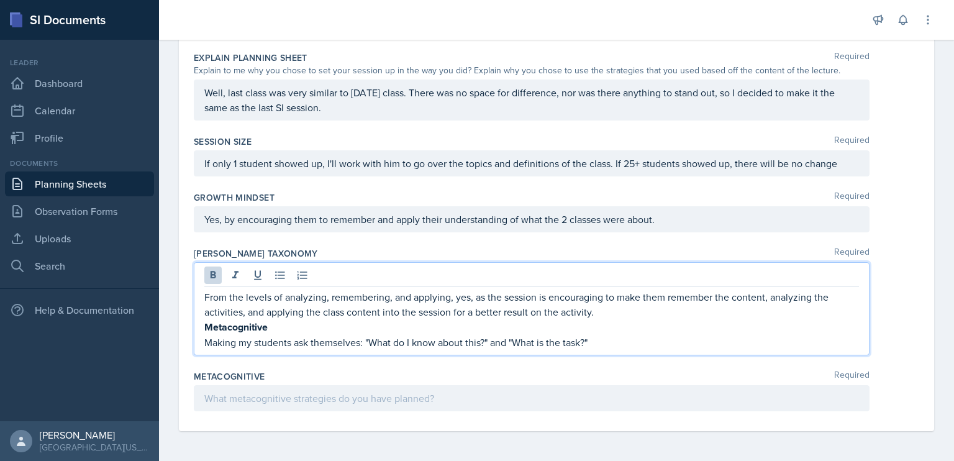
scroll to position [545, 0]
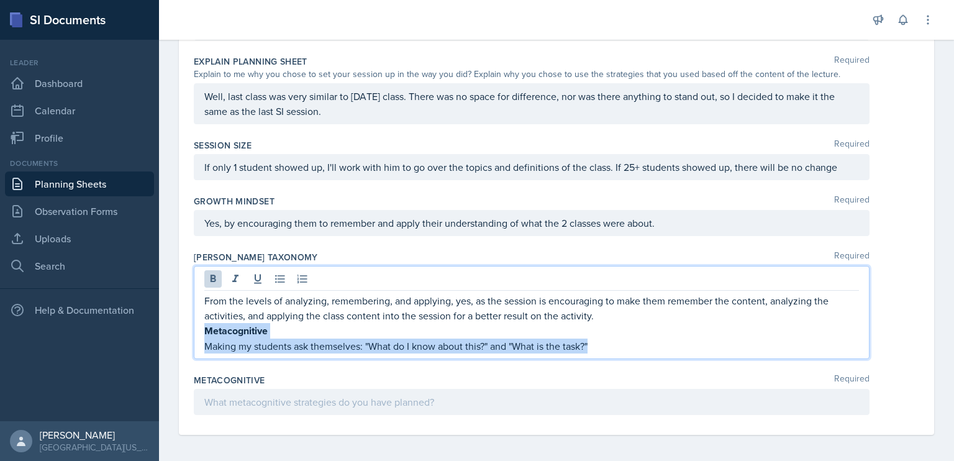
drag, startPoint x: 612, startPoint y: 345, endPoint x: 199, endPoint y: 327, distance: 413.6
click at [199, 327] on div "From the levels of analyzing, remembering, and applying, yes, as the session is…" at bounding box center [532, 312] width 676 height 93
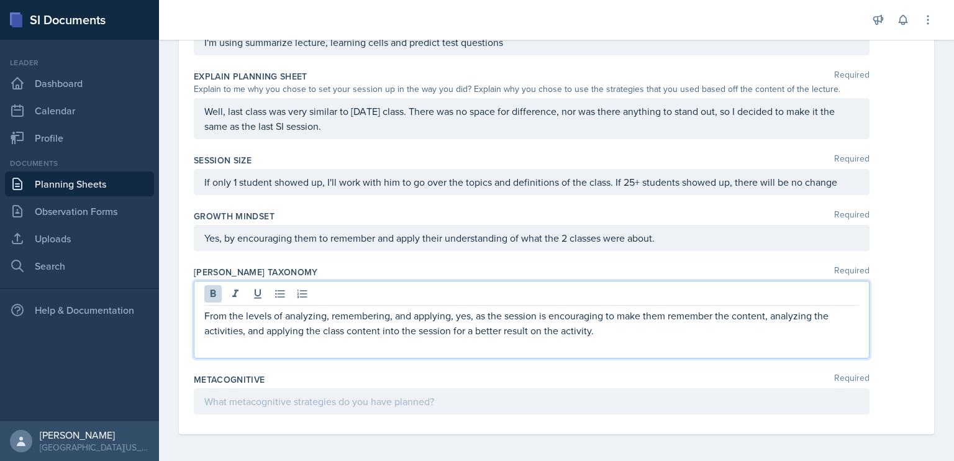
scroll to position [515, 0]
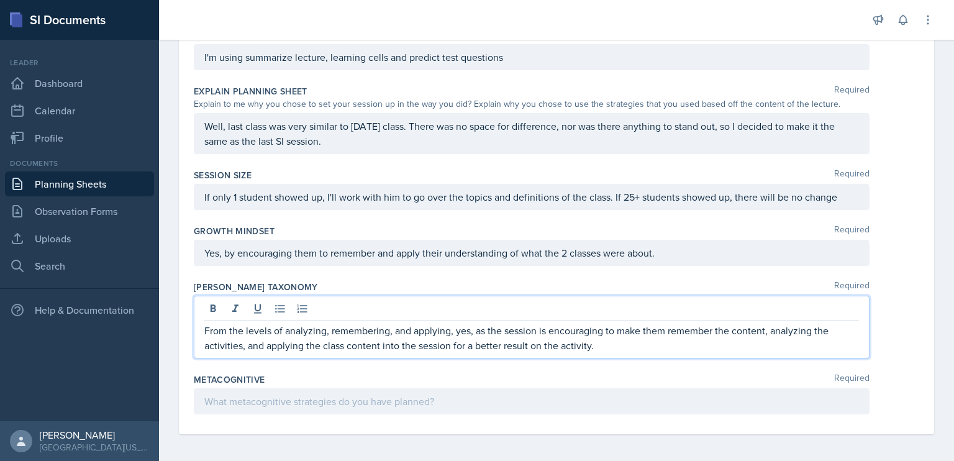
click at [263, 398] on p at bounding box center [531, 401] width 655 height 15
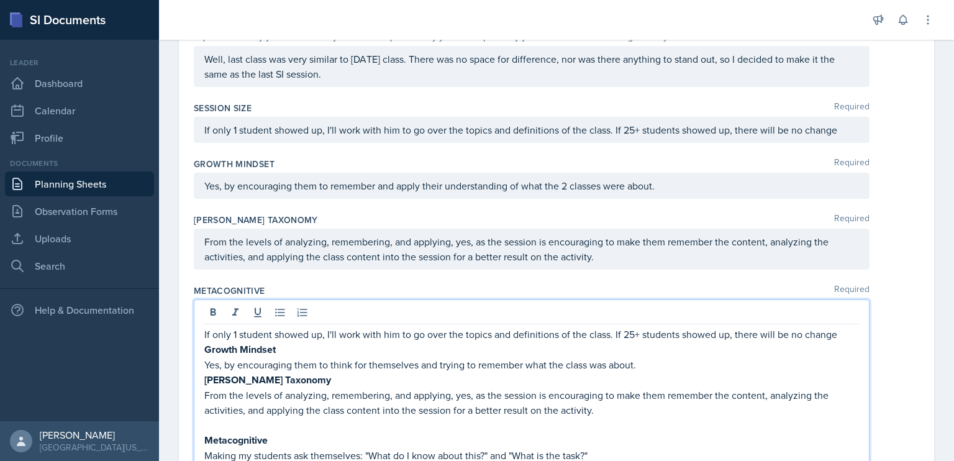
scroll to position [634, 0]
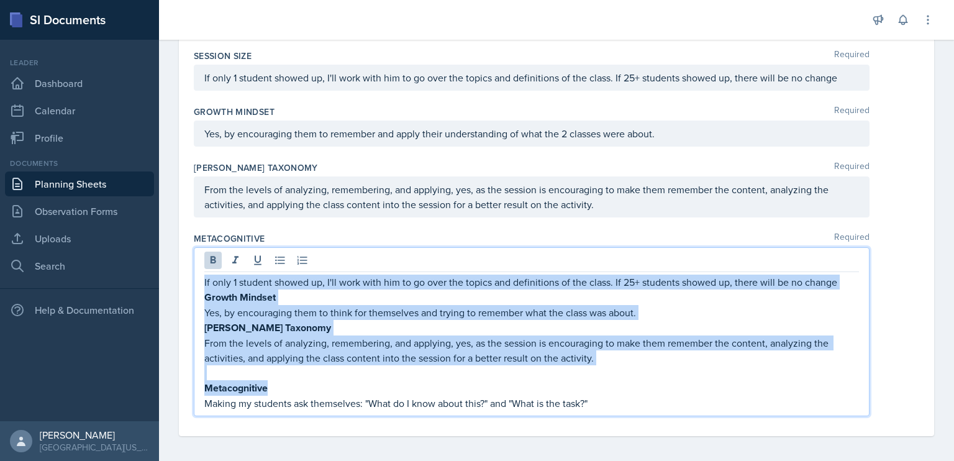
drag, startPoint x: 278, startPoint y: 382, endPoint x: 199, endPoint y: 272, distance: 135.5
click at [199, 272] on div "If only 1 student showed up, I'll work with him to go over the topics and defin…" at bounding box center [532, 331] width 676 height 169
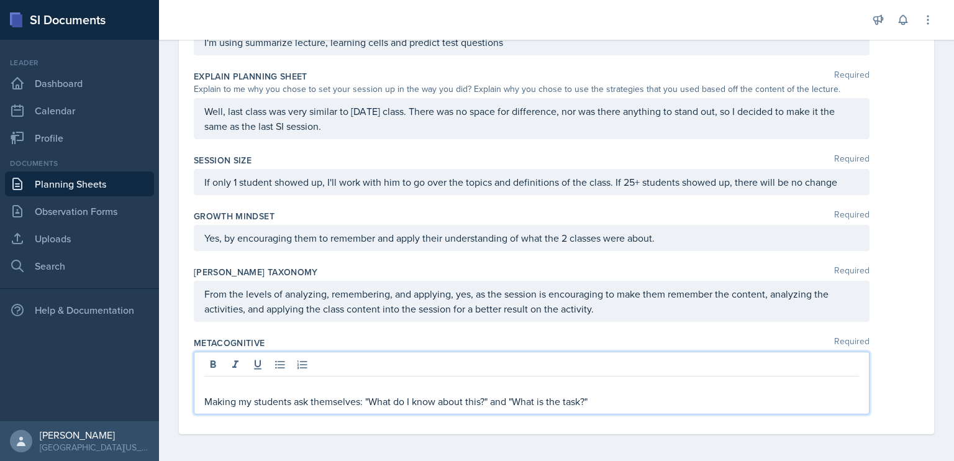
scroll to position [515, 0]
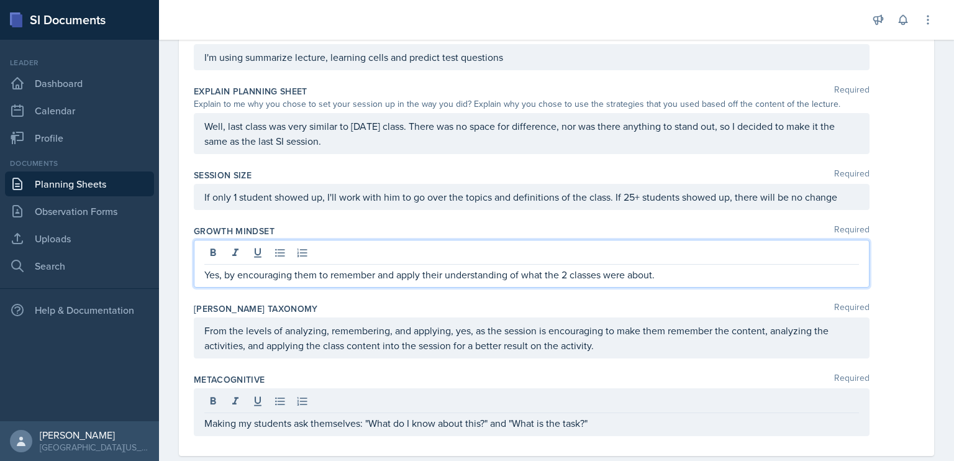
click at [336, 267] on p "Yes, by encouraging them to remember and apply their understanding of what the …" at bounding box center [531, 274] width 655 height 15
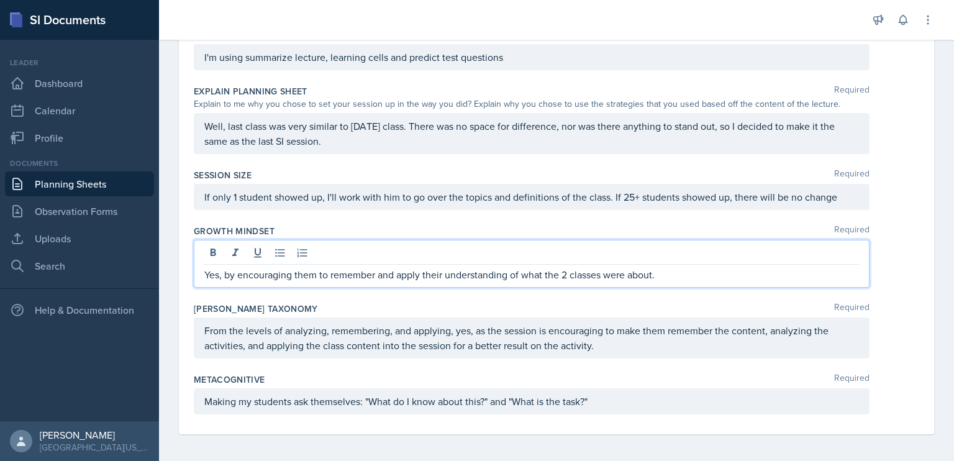
click at [387, 293] on div "Growth Mindset Required Yes, by encouraging them to remember and apply their un…" at bounding box center [557, 259] width 726 height 78
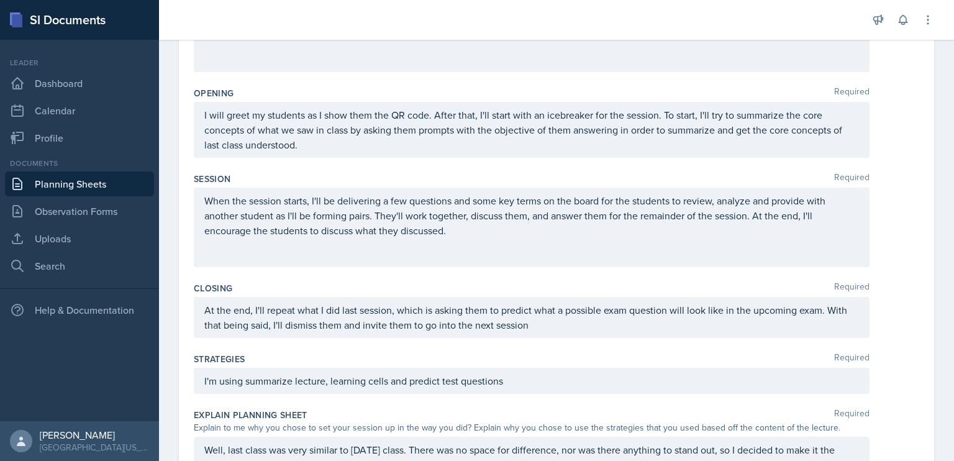
scroll to position [0, 0]
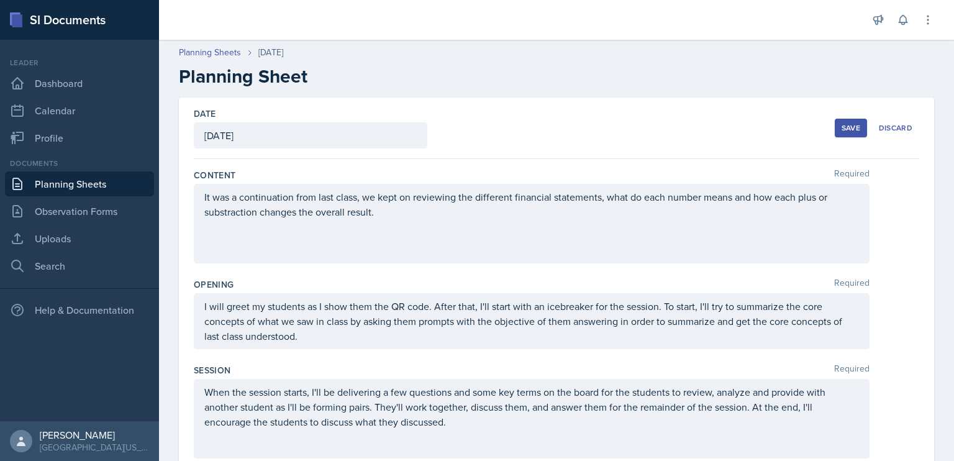
click at [843, 126] on div "Save" at bounding box center [851, 128] width 19 height 10
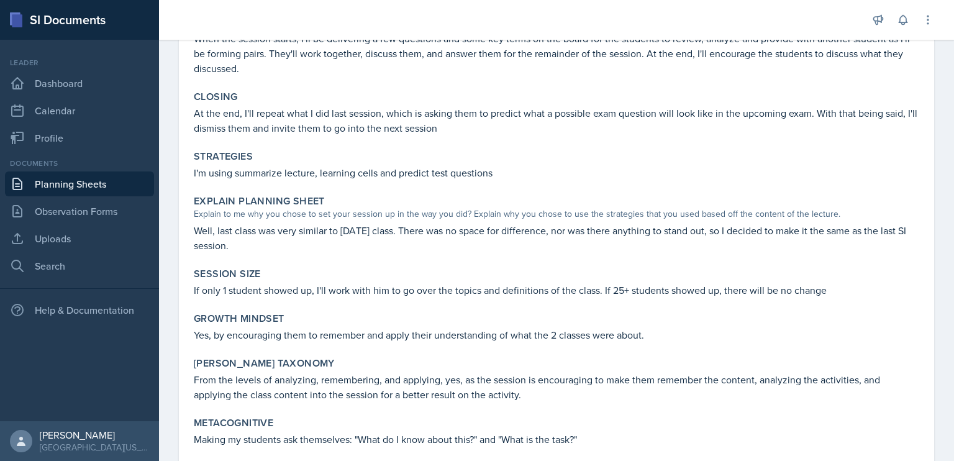
scroll to position [336, 0]
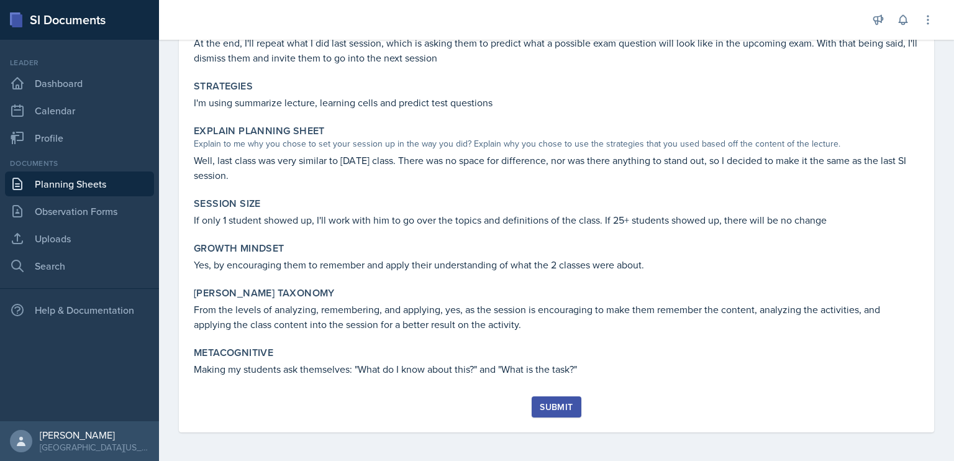
click at [550, 410] on div "Submit" at bounding box center [556, 407] width 33 height 10
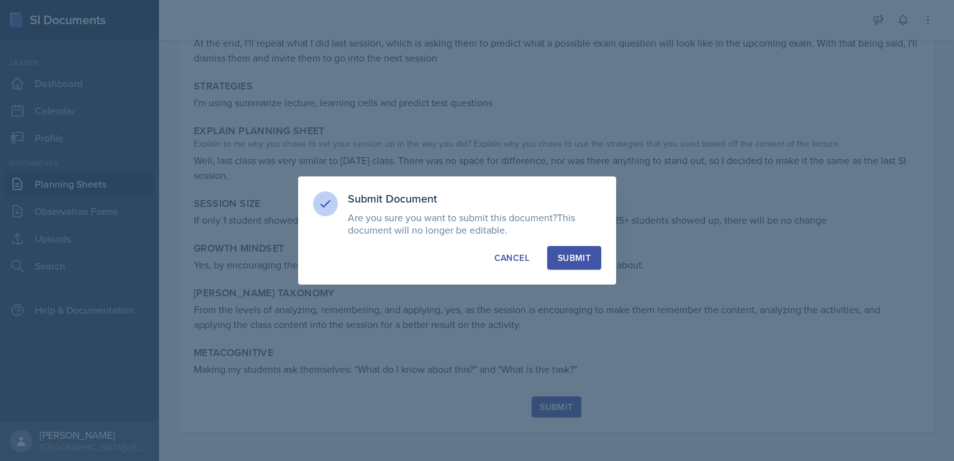
click at [587, 260] on div "Submit" at bounding box center [574, 258] width 33 height 12
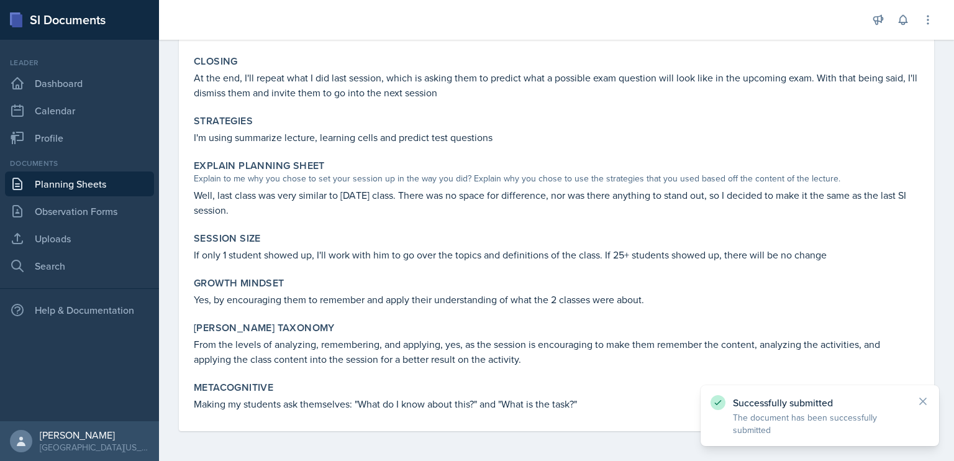
scroll to position [300, 0]
click at [52, 180] on link "Planning Sheets" at bounding box center [79, 184] width 149 height 25
